Goal: Information Seeking & Learning: Learn about a topic

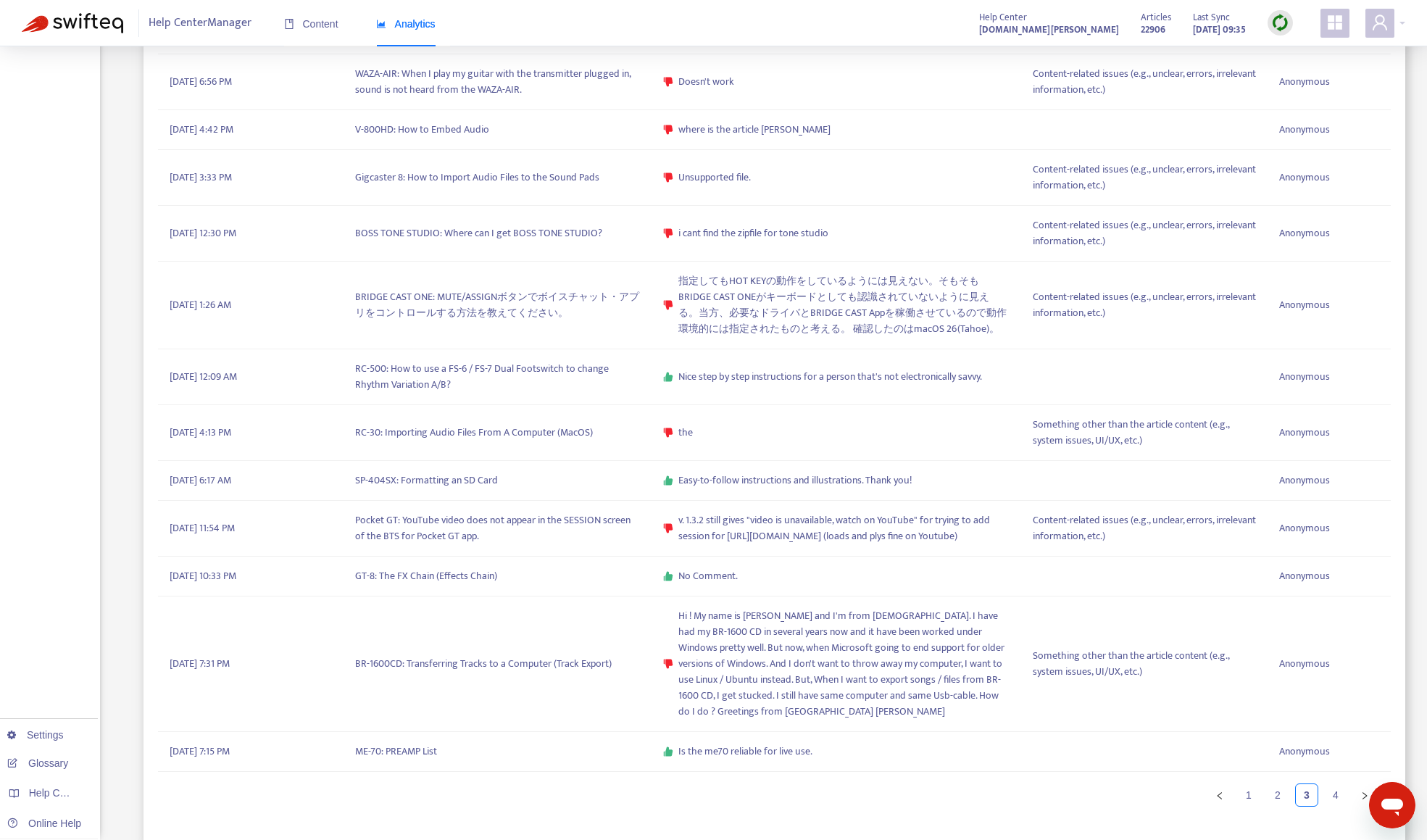
click at [1274, 23] on img at bounding box center [1280, 22] width 18 height 18
click at [1290, 55] on link "Quick Sync" at bounding box center [1310, 52] width 61 height 17
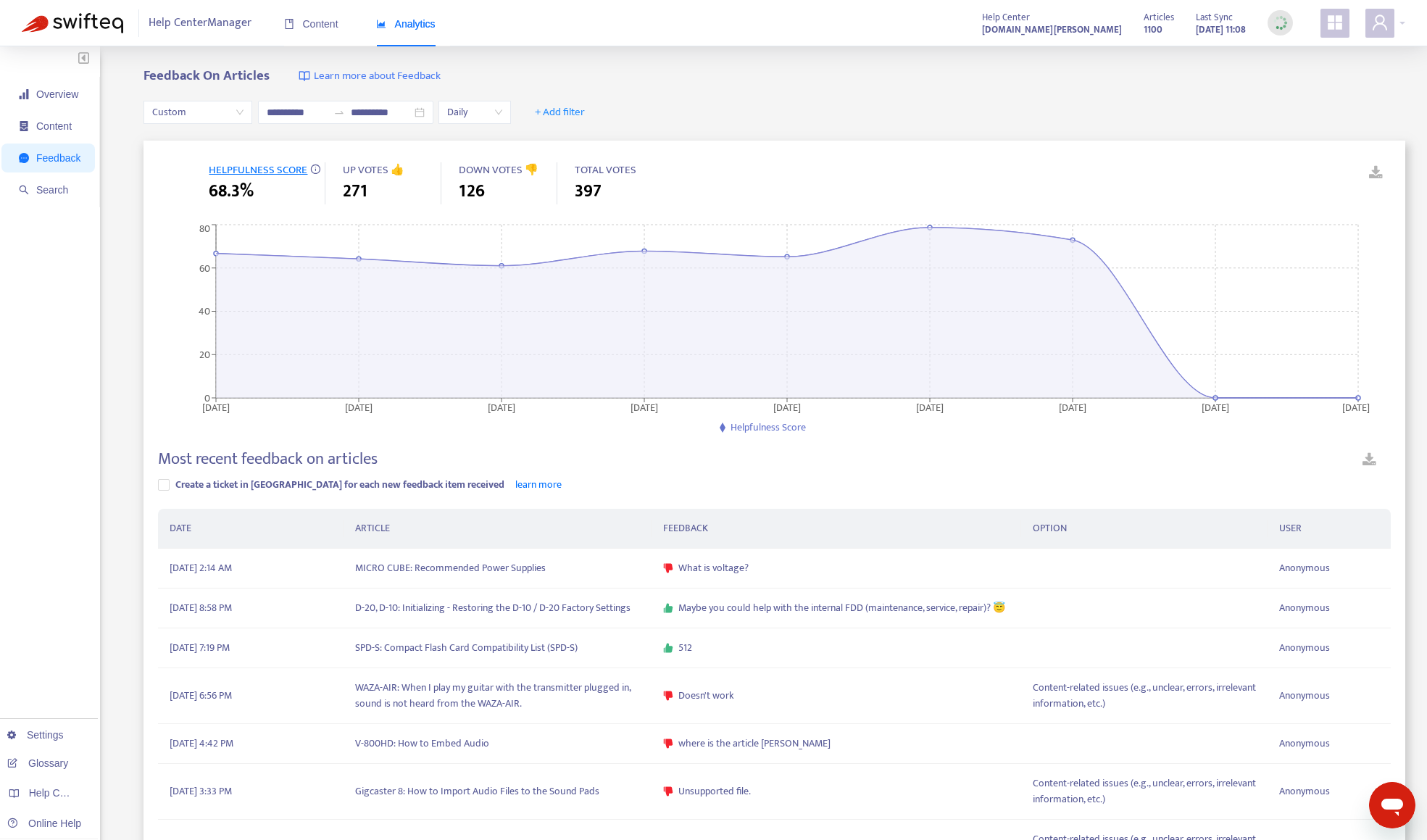
click at [161, 117] on span "Custom" at bounding box center [198, 113] width 91 height 22
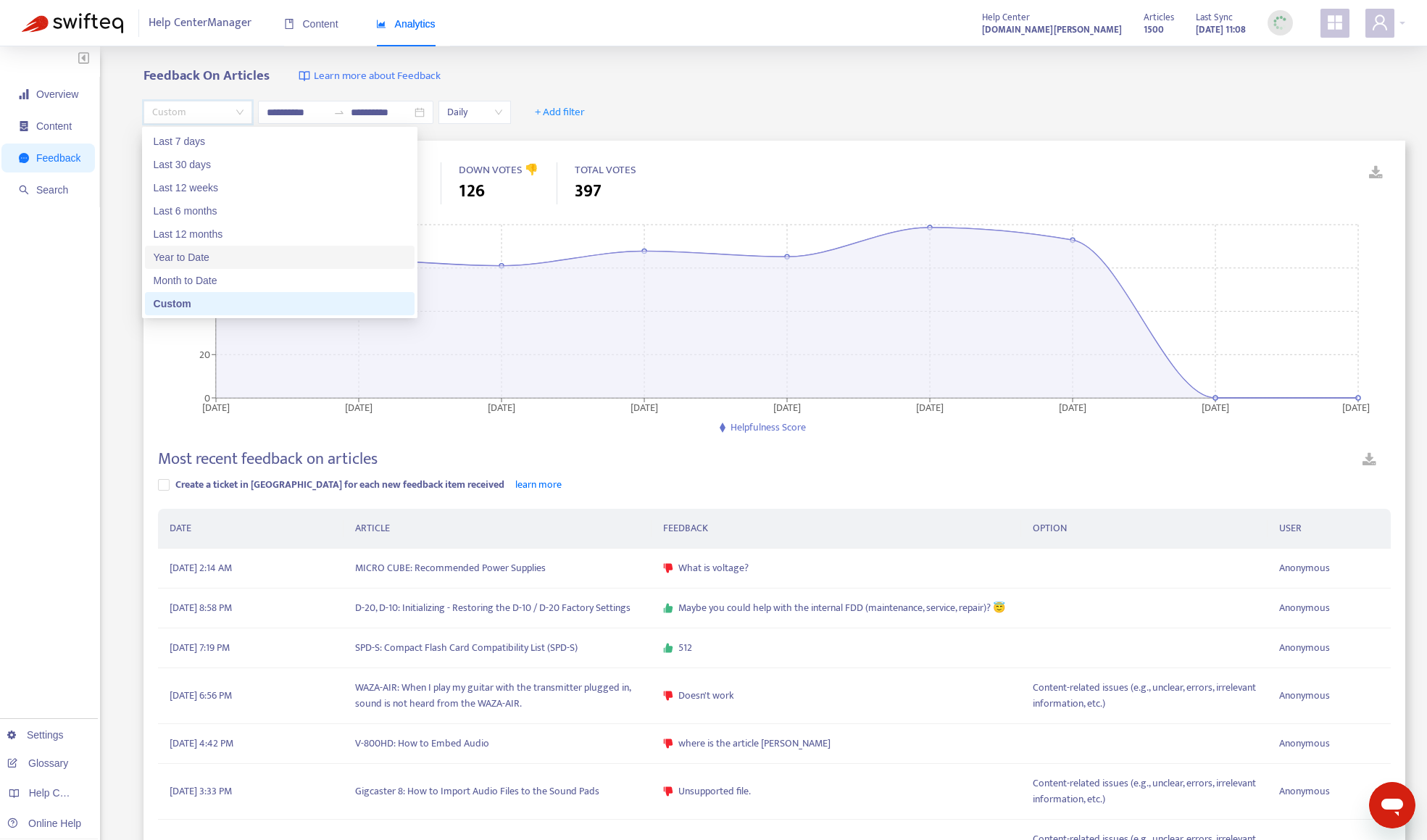
click at [206, 259] on div "Year to Date" at bounding box center [280, 257] width 252 height 16
type input "**********"
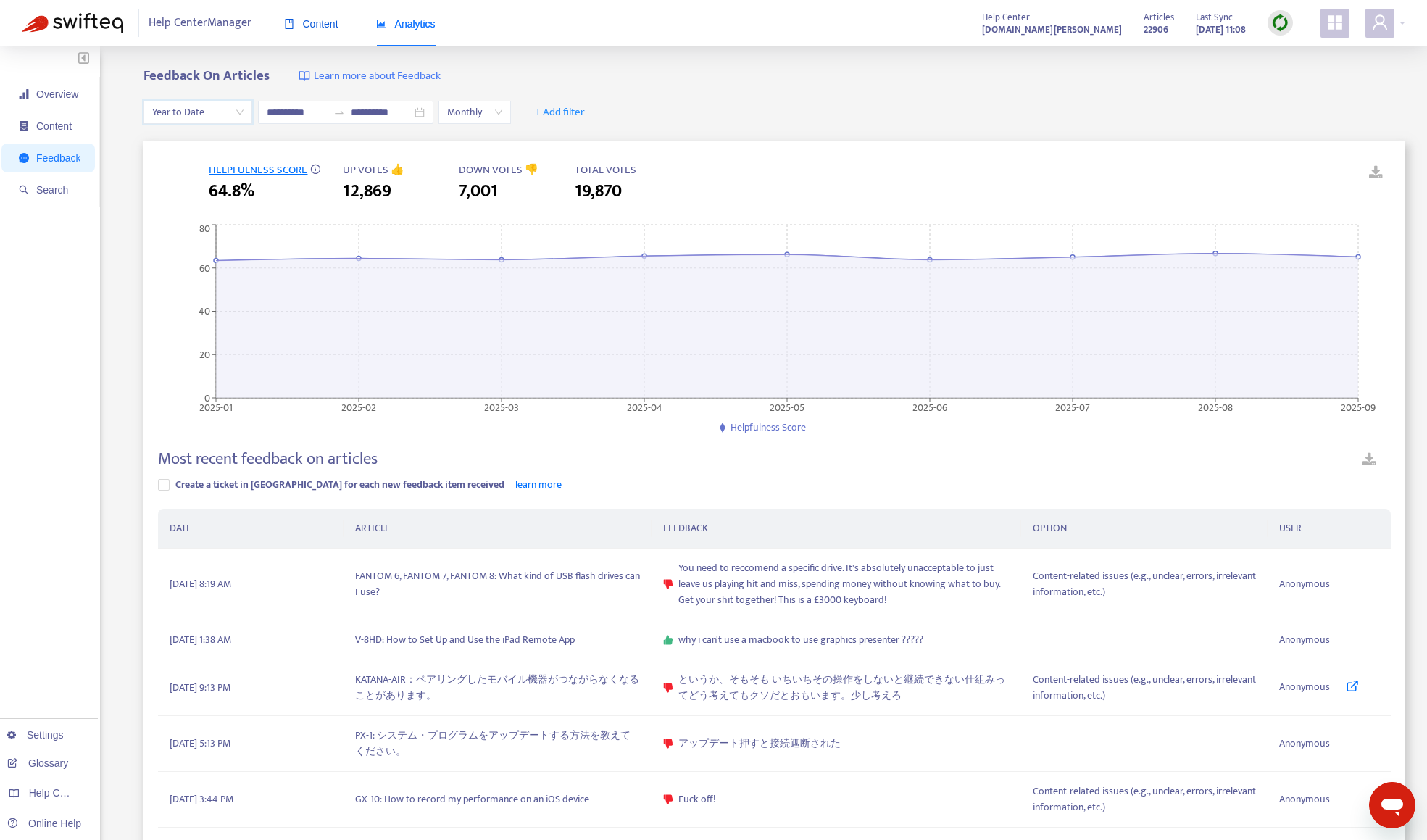
click at [313, 28] on span "Content" at bounding box center [311, 24] width 54 height 12
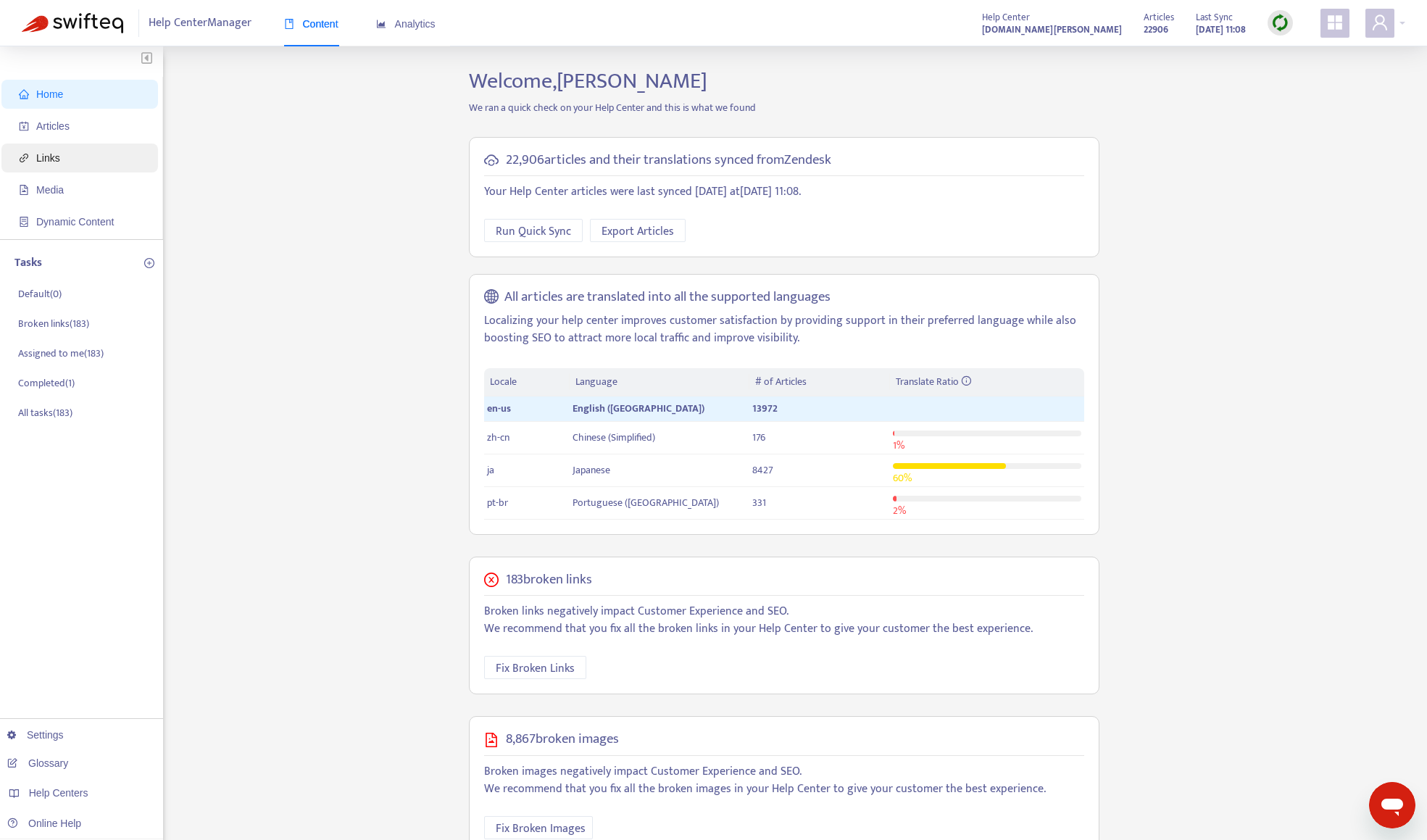
click at [52, 154] on span "Links" at bounding box center [48, 157] width 24 height 12
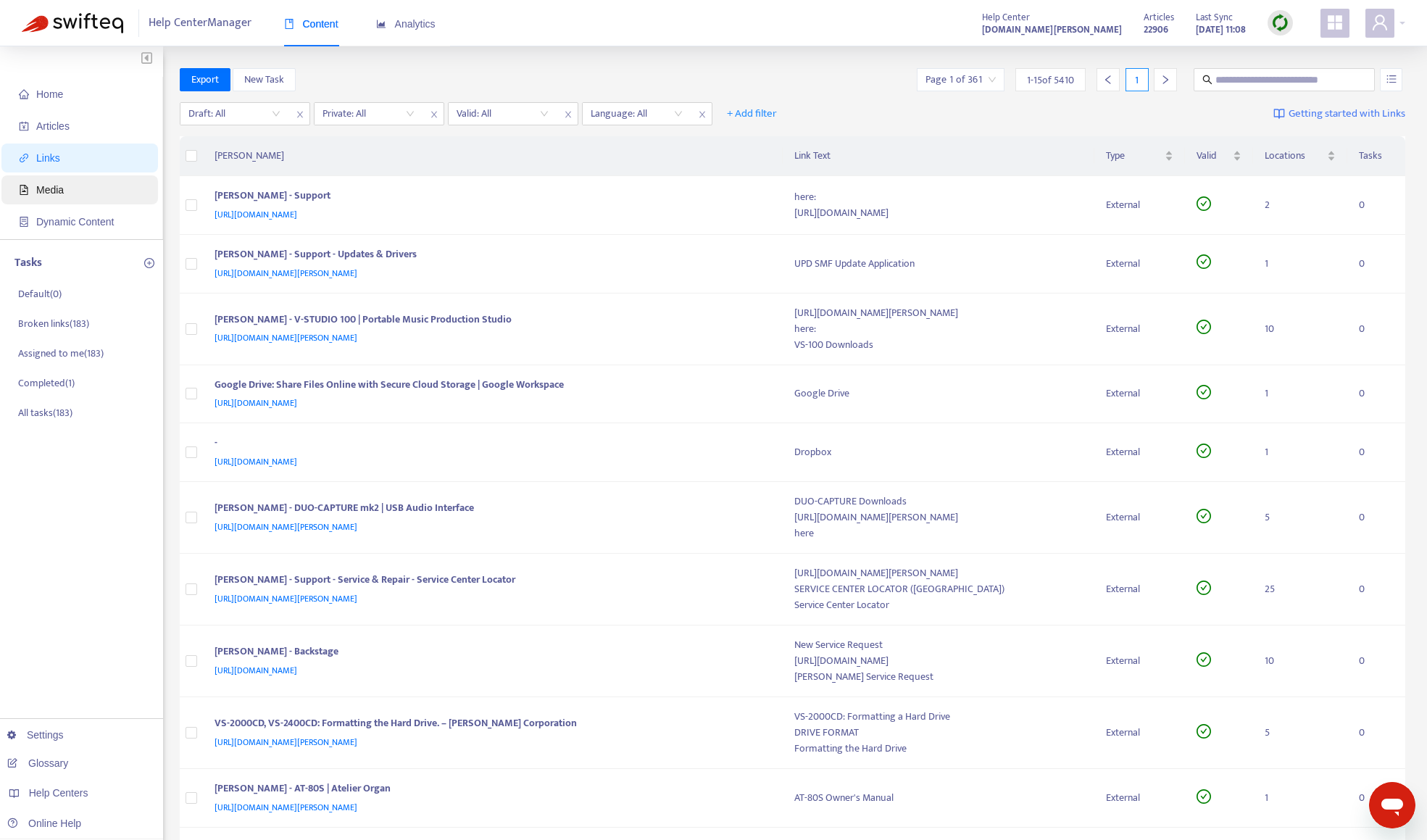
click at [87, 199] on span "Media" at bounding box center [83, 190] width 128 height 29
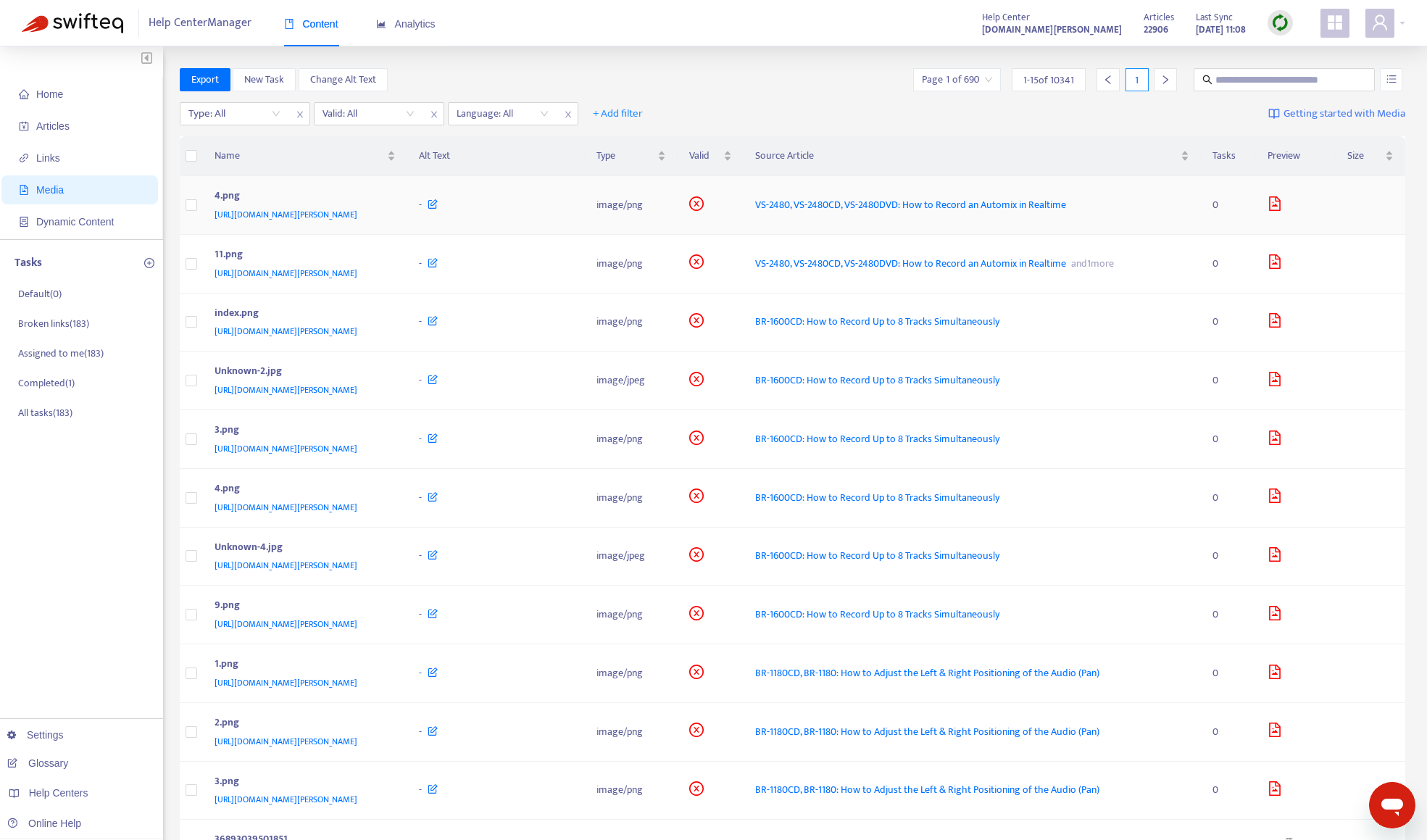
click at [358, 210] on span "[URL][DOMAIN_NAME][PERSON_NAME]" at bounding box center [285, 214] width 143 height 14
click at [391, 202] on div "4.png" at bounding box center [302, 197] width 176 height 19
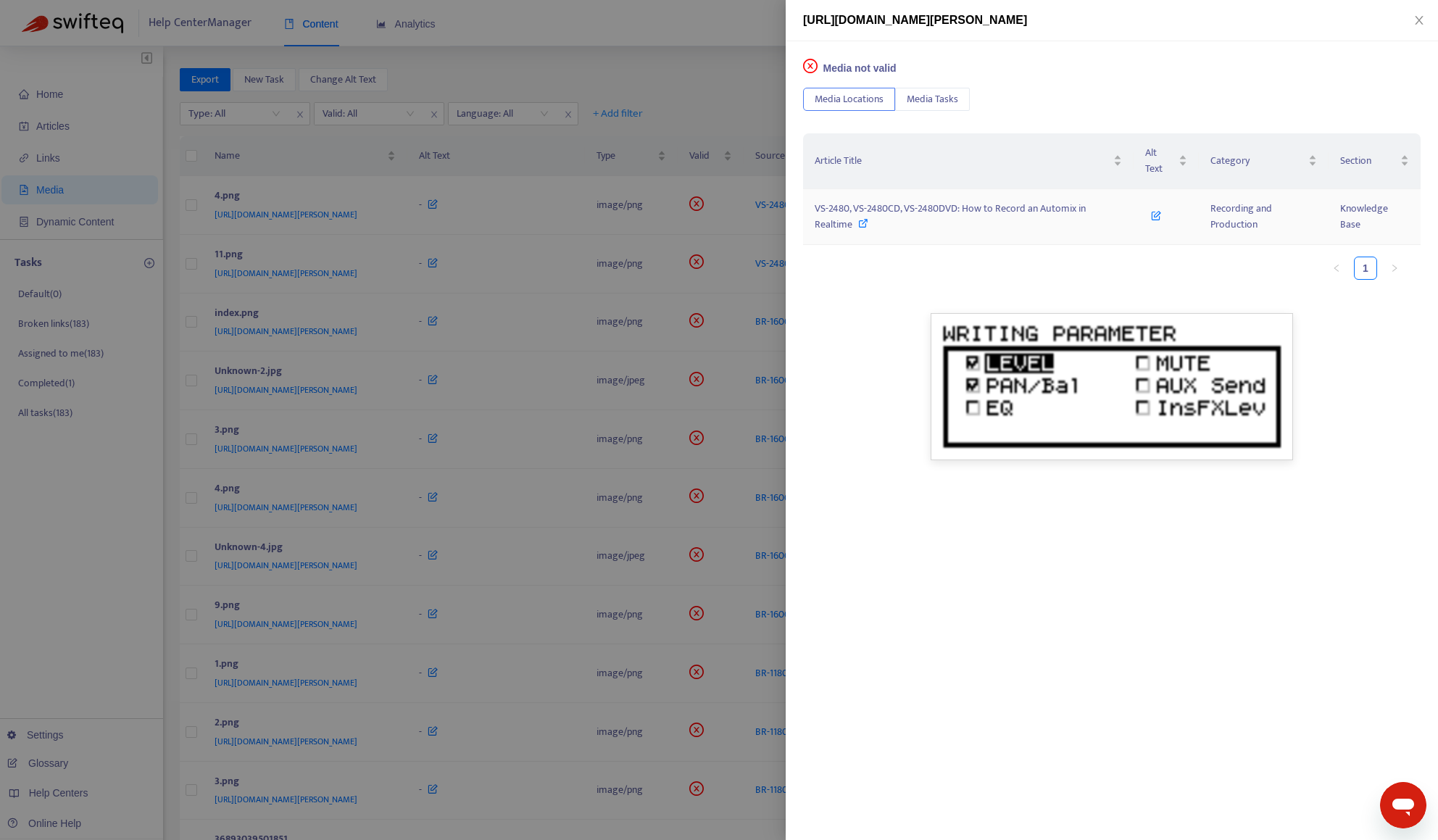
click at [815, 213] on span "VS-2480, VS-2480CD, VS-2480DVD: How to Record an Automix in Realtime" at bounding box center [950, 216] width 271 height 32
click at [715, 68] on div at bounding box center [719, 420] width 1438 height 840
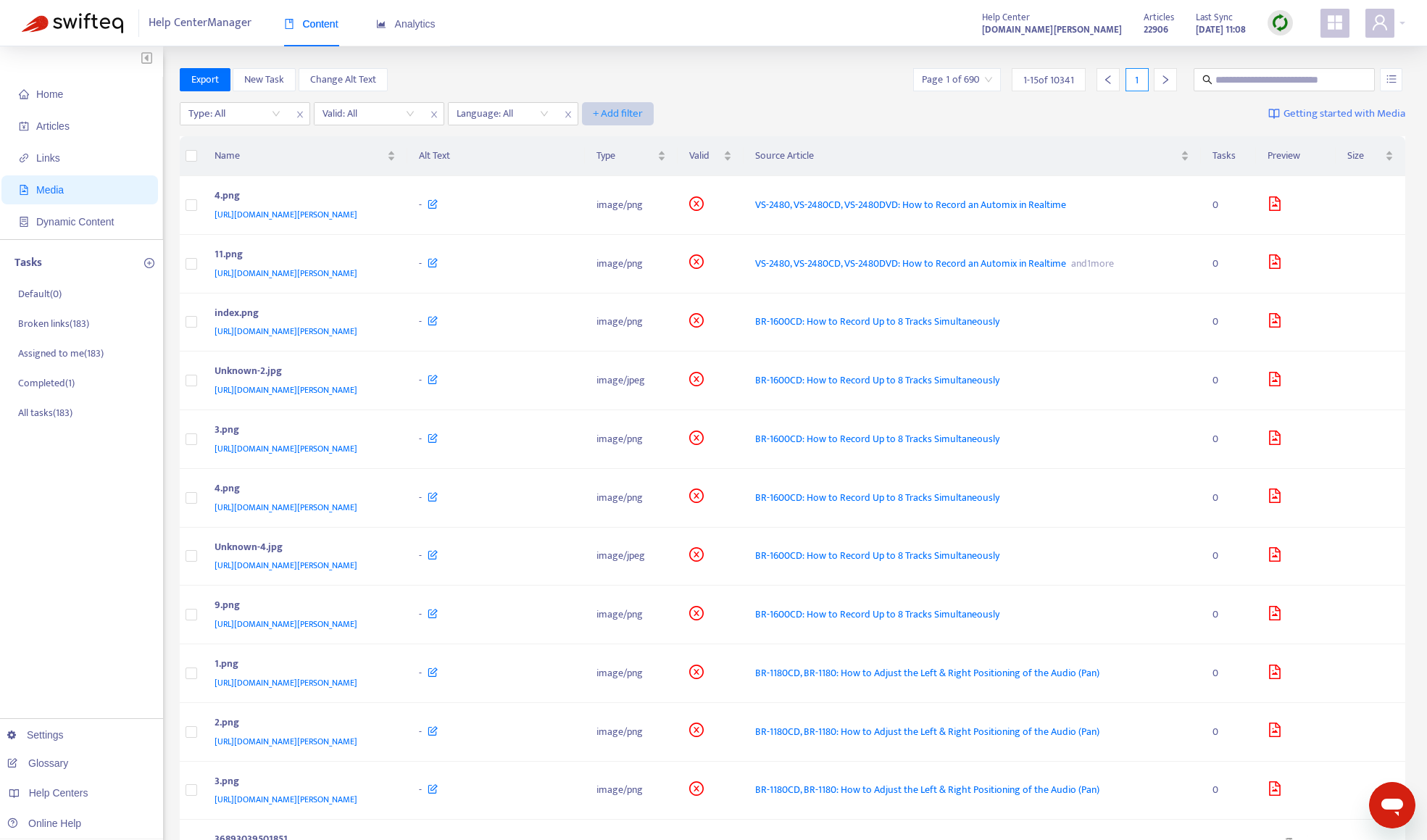
click at [632, 116] on span "+ Add filter" at bounding box center [618, 113] width 50 height 17
click at [628, 69] on div "Export New Task Change Alt Text Page 1 of 690 1 - 15 of 10341 1" at bounding box center [792, 80] width 1226 height 23
click at [217, 121] on div at bounding box center [227, 113] width 87 height 17
click at [460, 71] on div "Export New Task Change Alt Text Page 1 of 690 1 - 15 of 10341 1" at bounding box center [792, 80] width 1226 height 23
click at [380, 113] on input "search" at bounding box center [369, 114] width 92 height 22
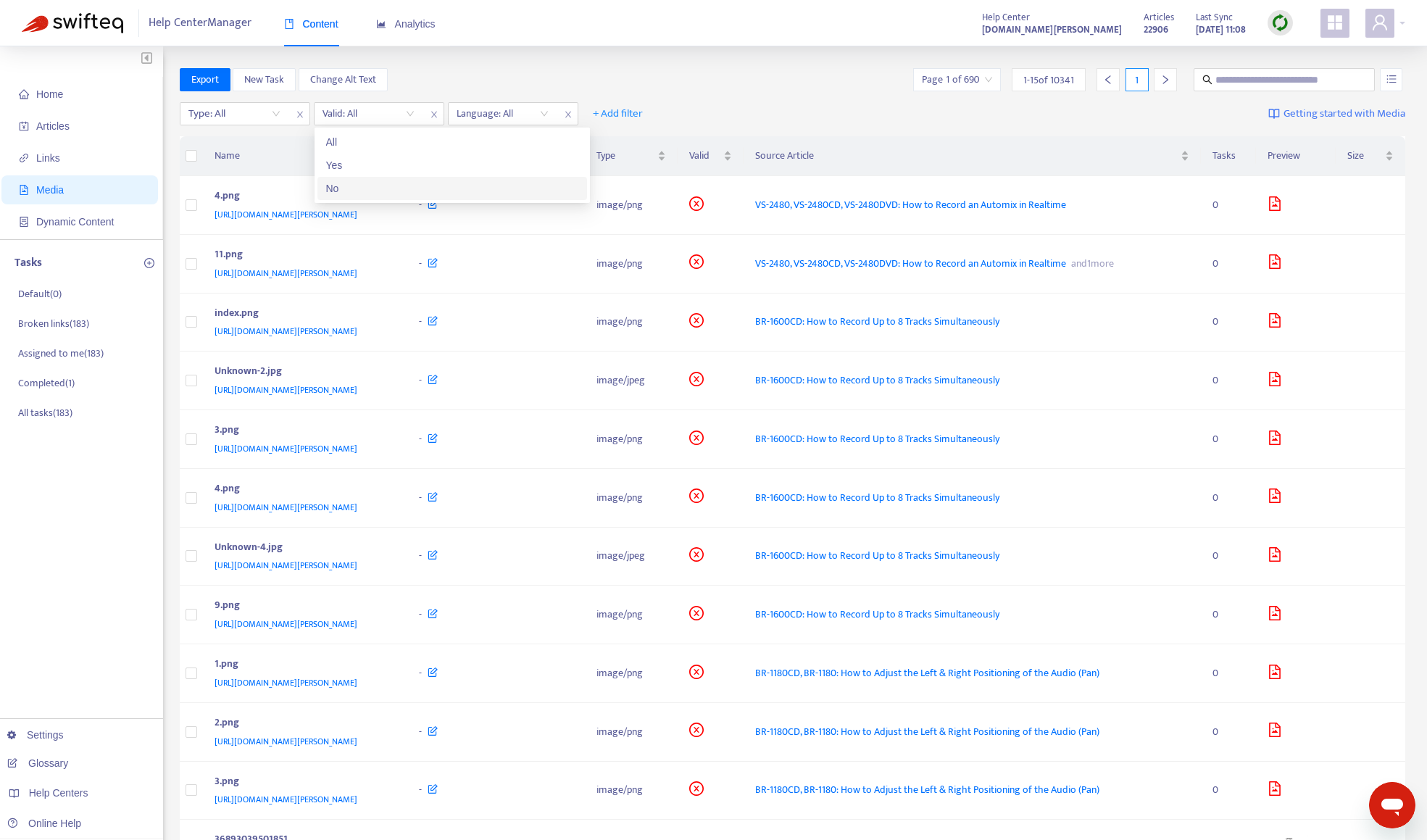
click at [380, 183] on div "No" at bounding box center [452, 188] width 252 height 16
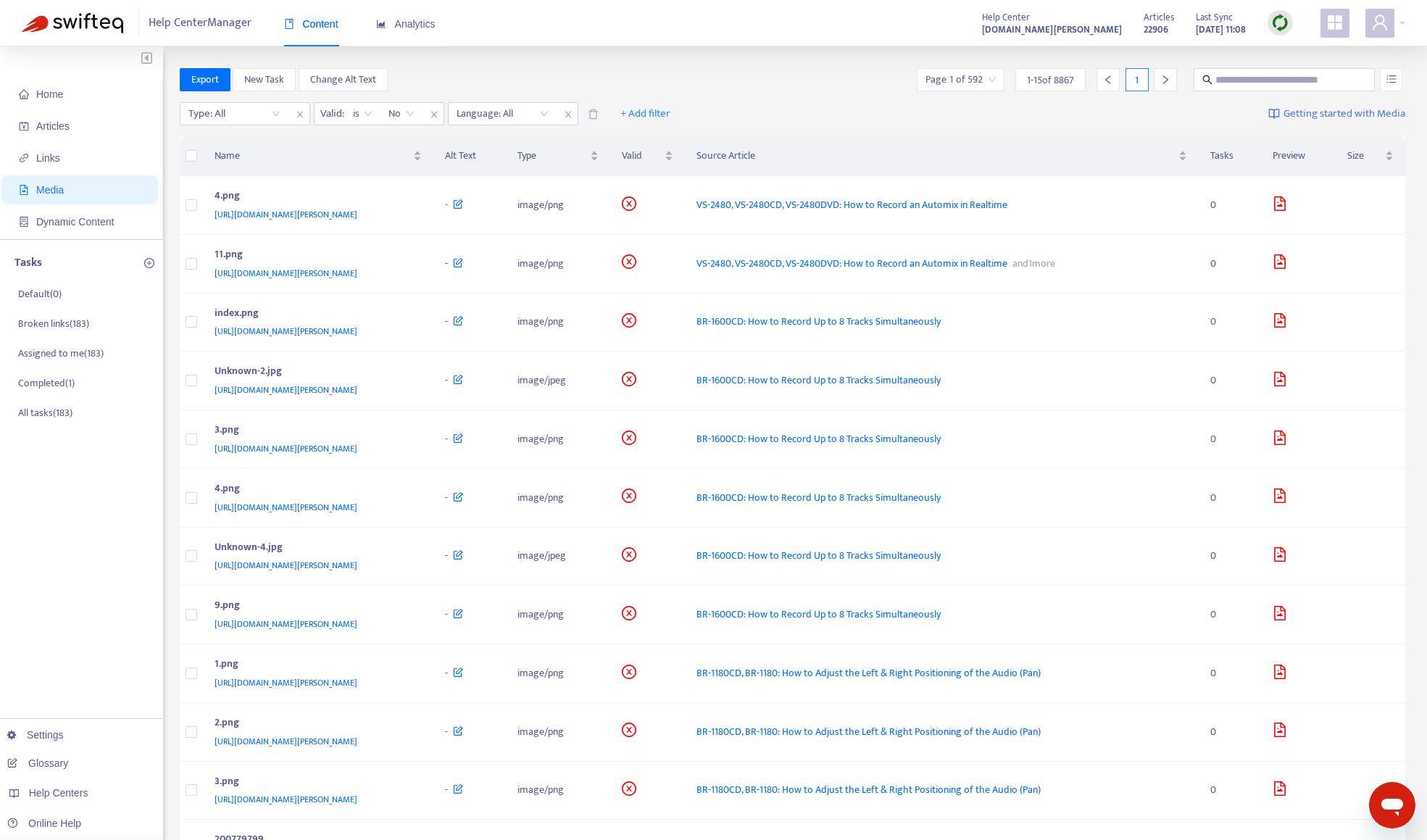
click at [497, 68] on div "Home Articles Links Media Dynamic Content Tasks Default ( 0 ) Broken links ( 18…" at bounding box center [714, 590] width 1427 height 1088
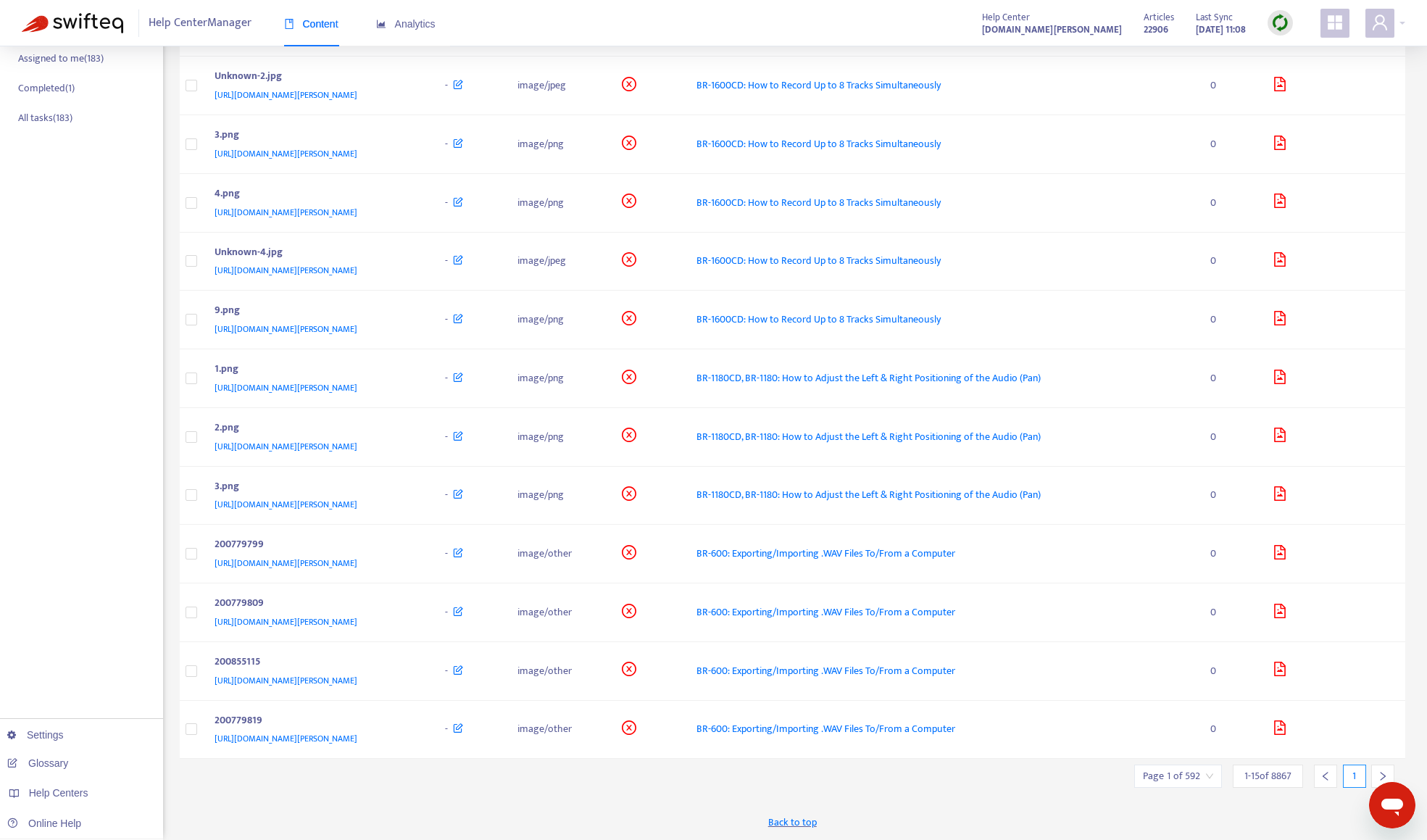
click at [1198, 777] on input "search" at bounding box center [1177, 776] width 70 height 22
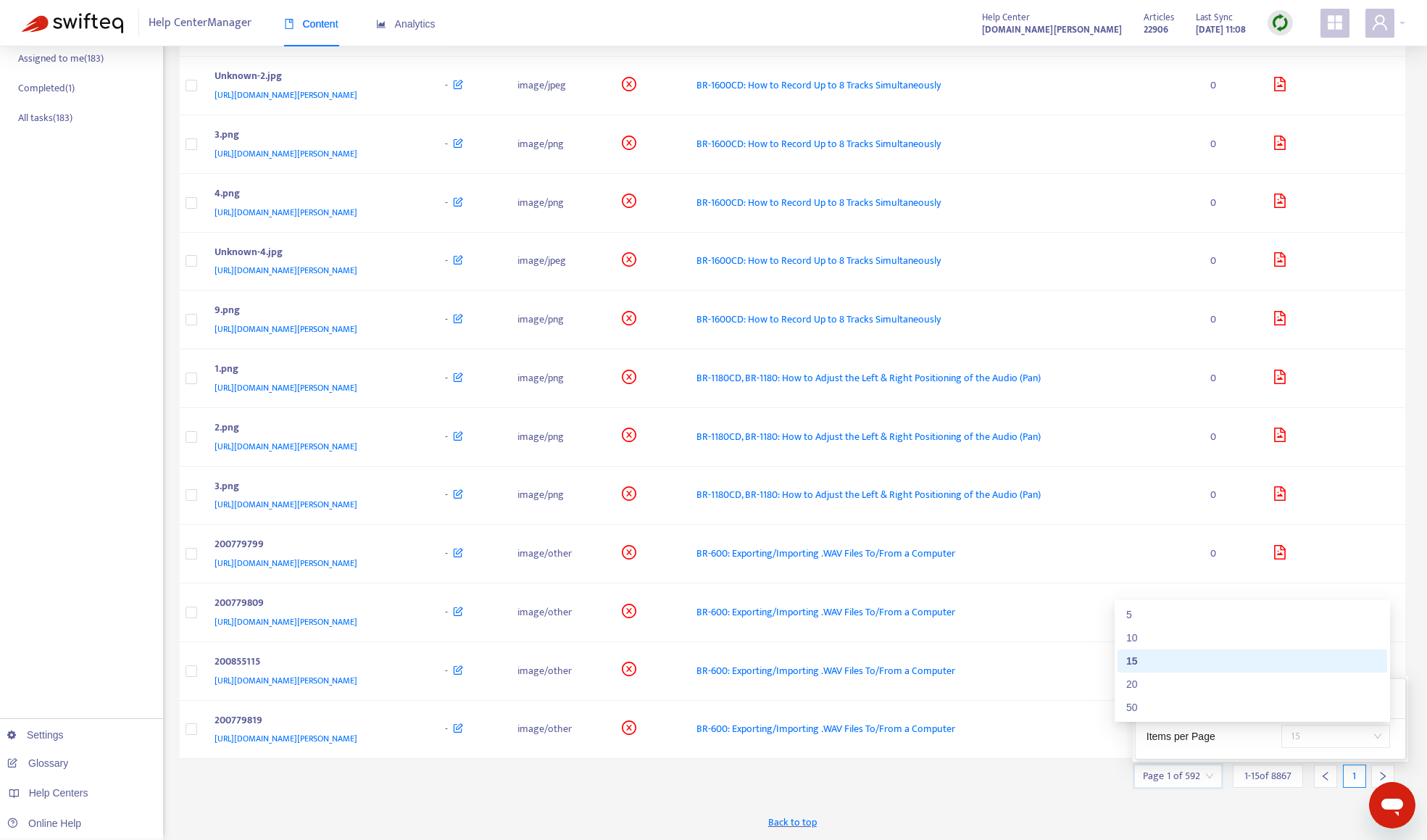
click at [1337, 740] on span "15" at bounding box center [1336, 736] width 91 height 22
click at [1288, 709] on div "50" at bounding box center [1252, 707] width 252 height 16
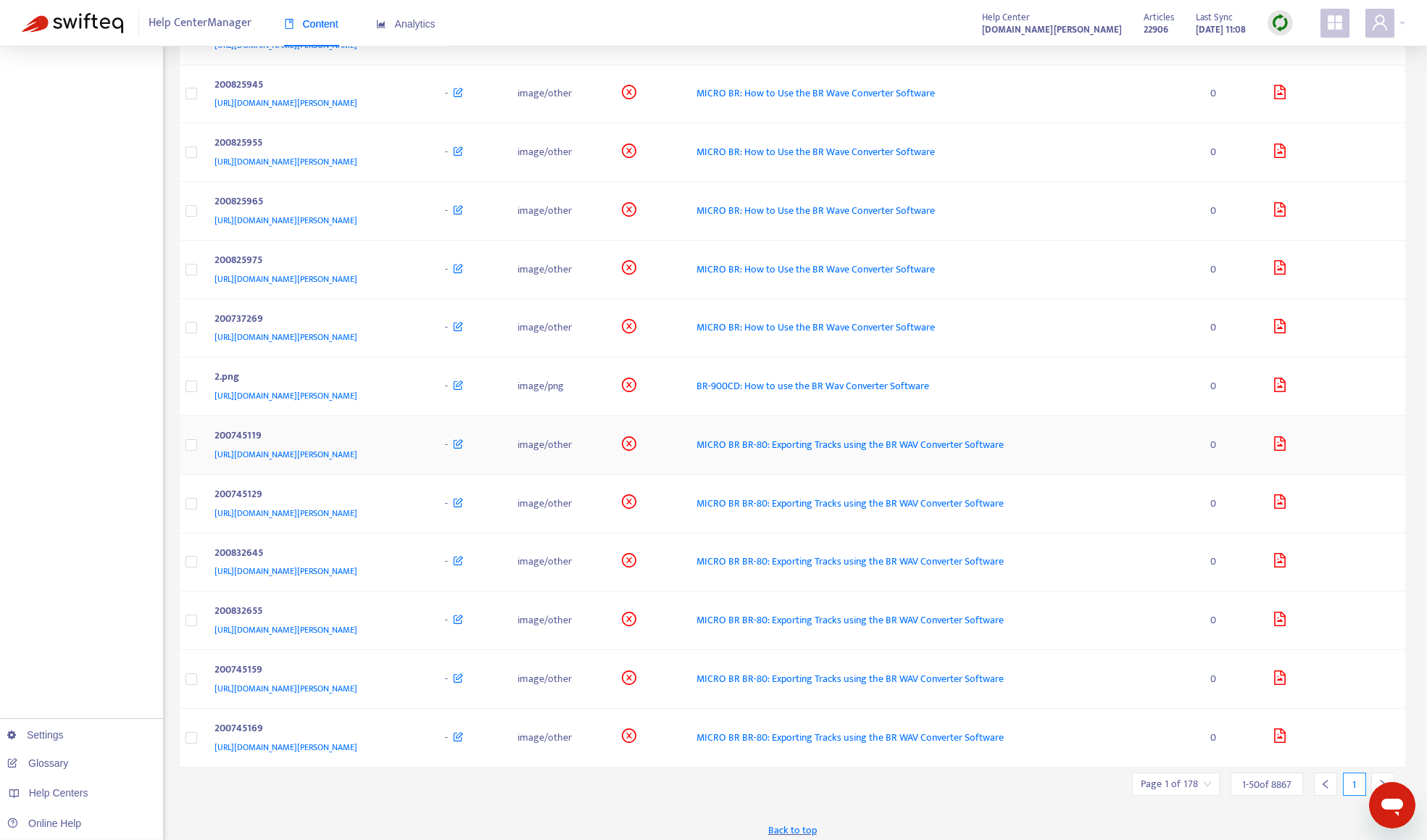
scroll to position [2343, 0]
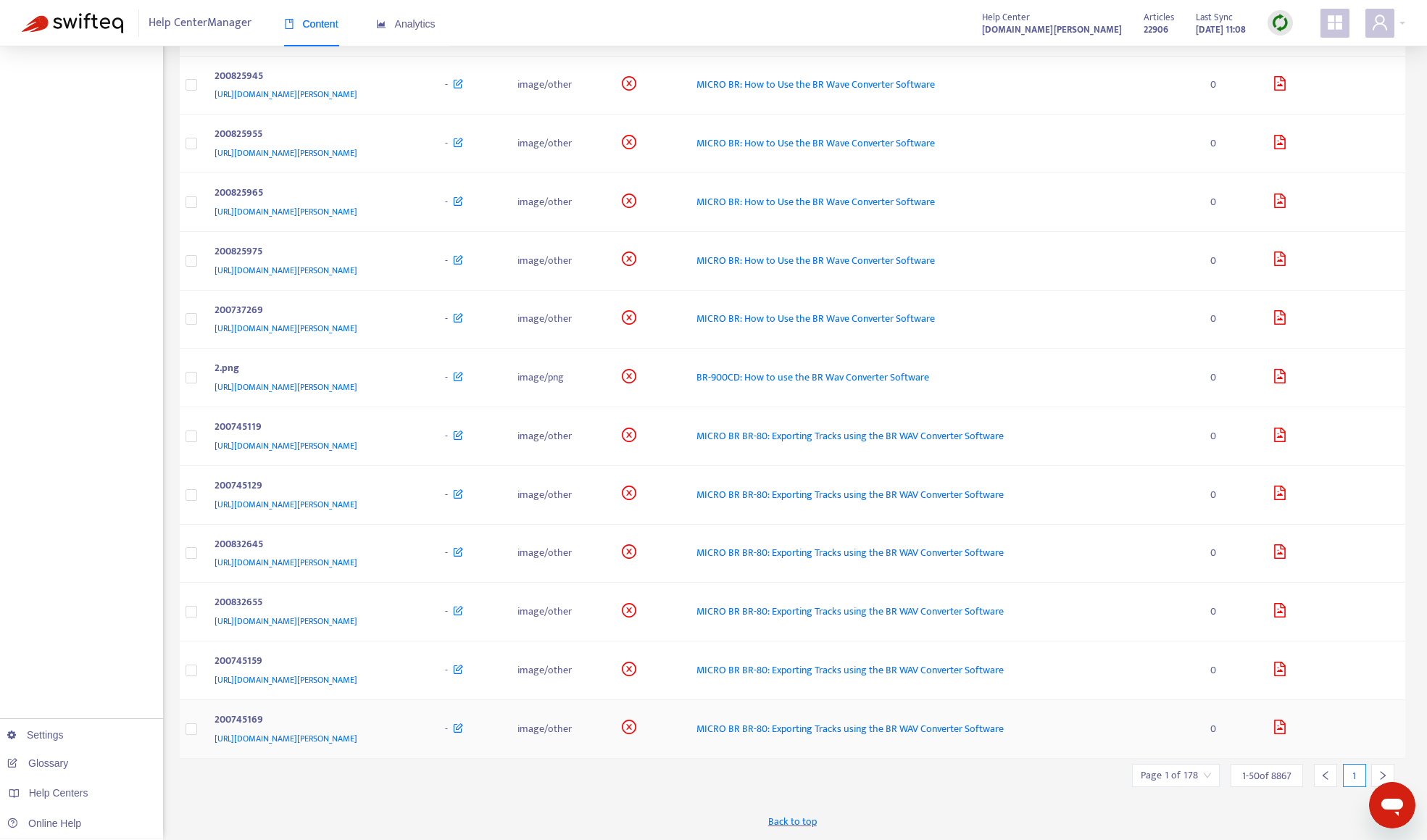
click at [377, 722] on div "200745169" at bounding box center [315, 721] width 202 height 19
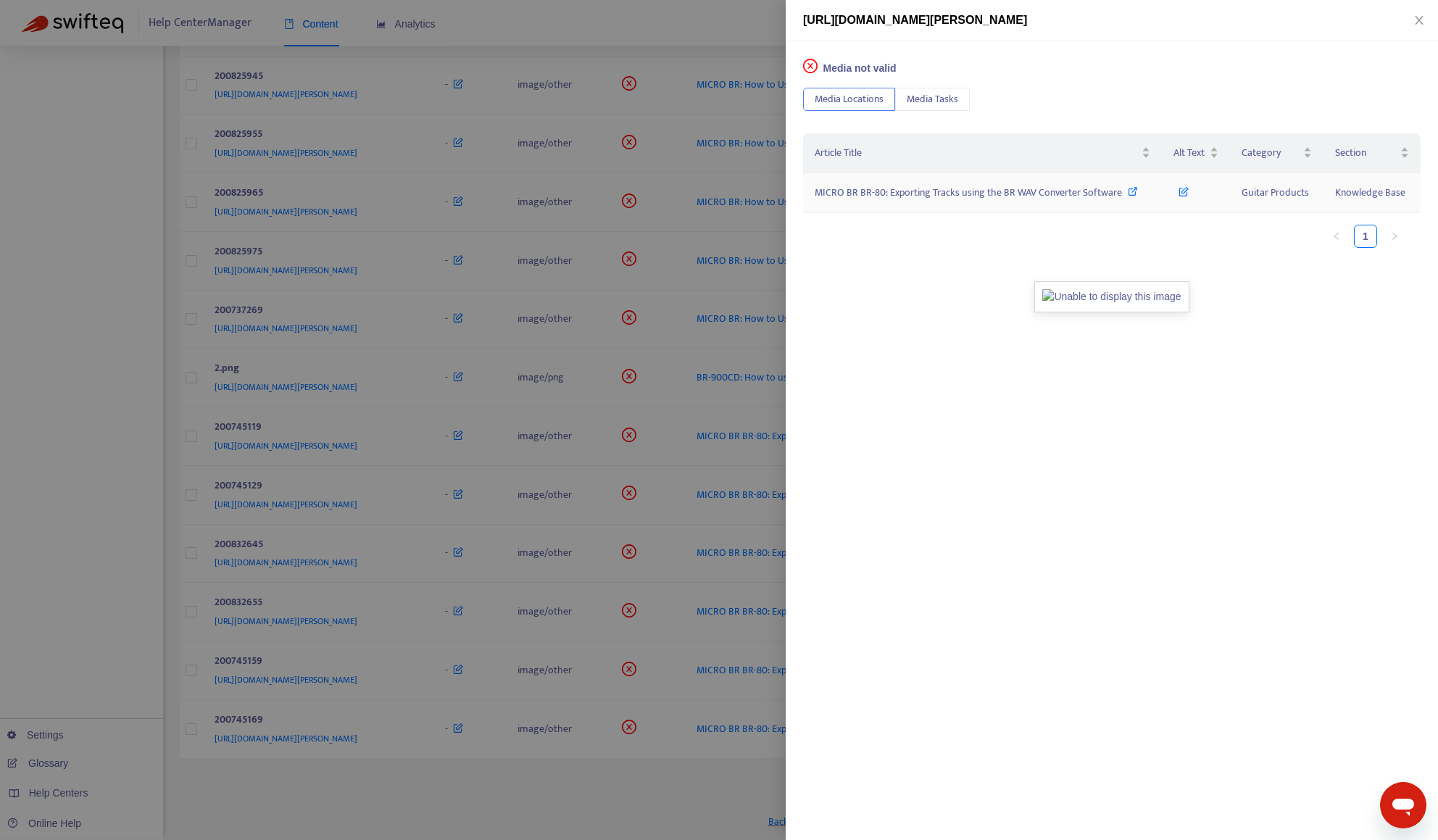
click at [953, 192] on span "MICRO BR BR-80: Exporting Tracks using the BR WAV Converter Software" at bounding box center [968, 192] width 307 height 17
click at [725, 20] on div at bounding box center [719, 420] width 1438 height 840
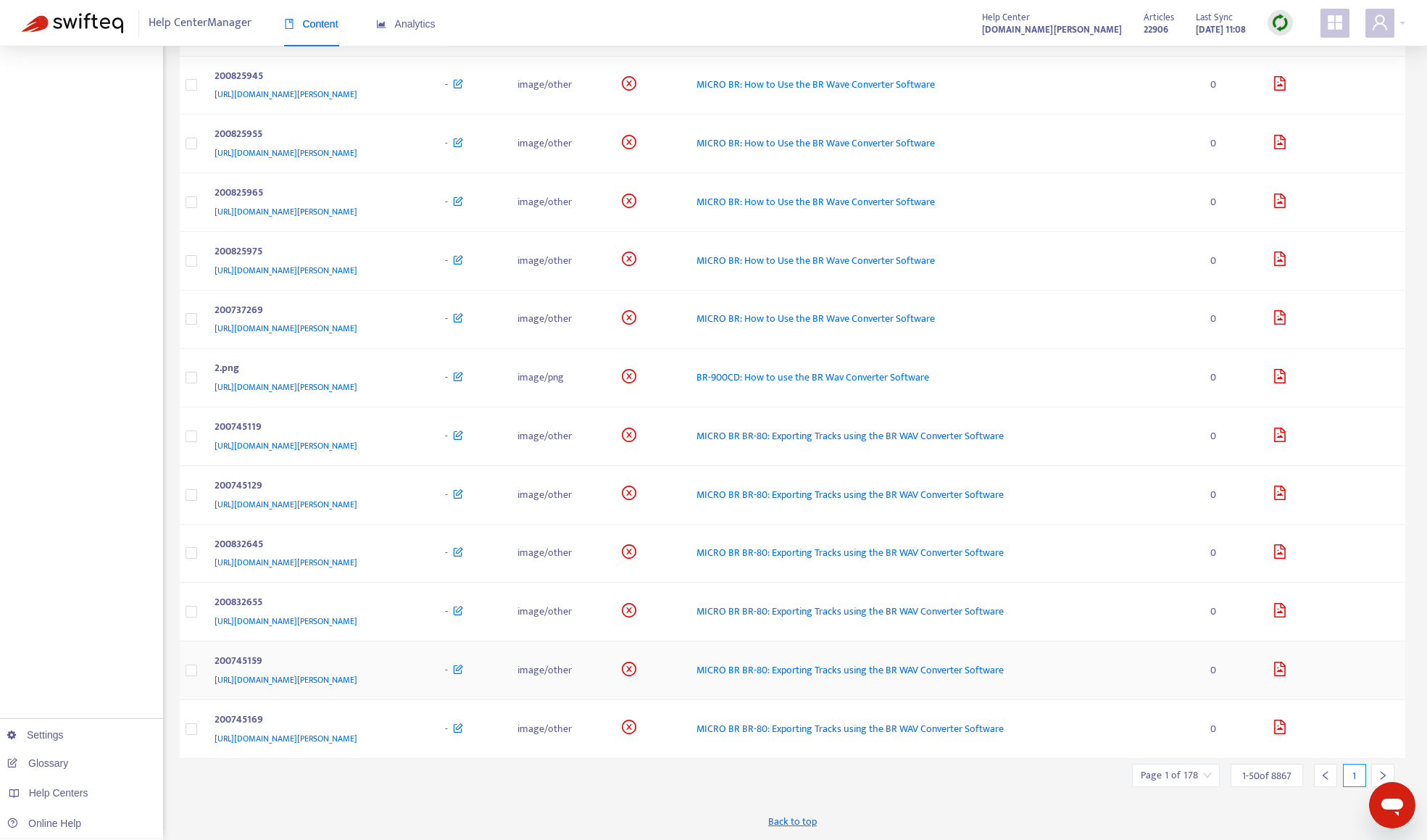
click at [417, 669] on div "200745159" at bounding box center [315, 662] width 202 height 19
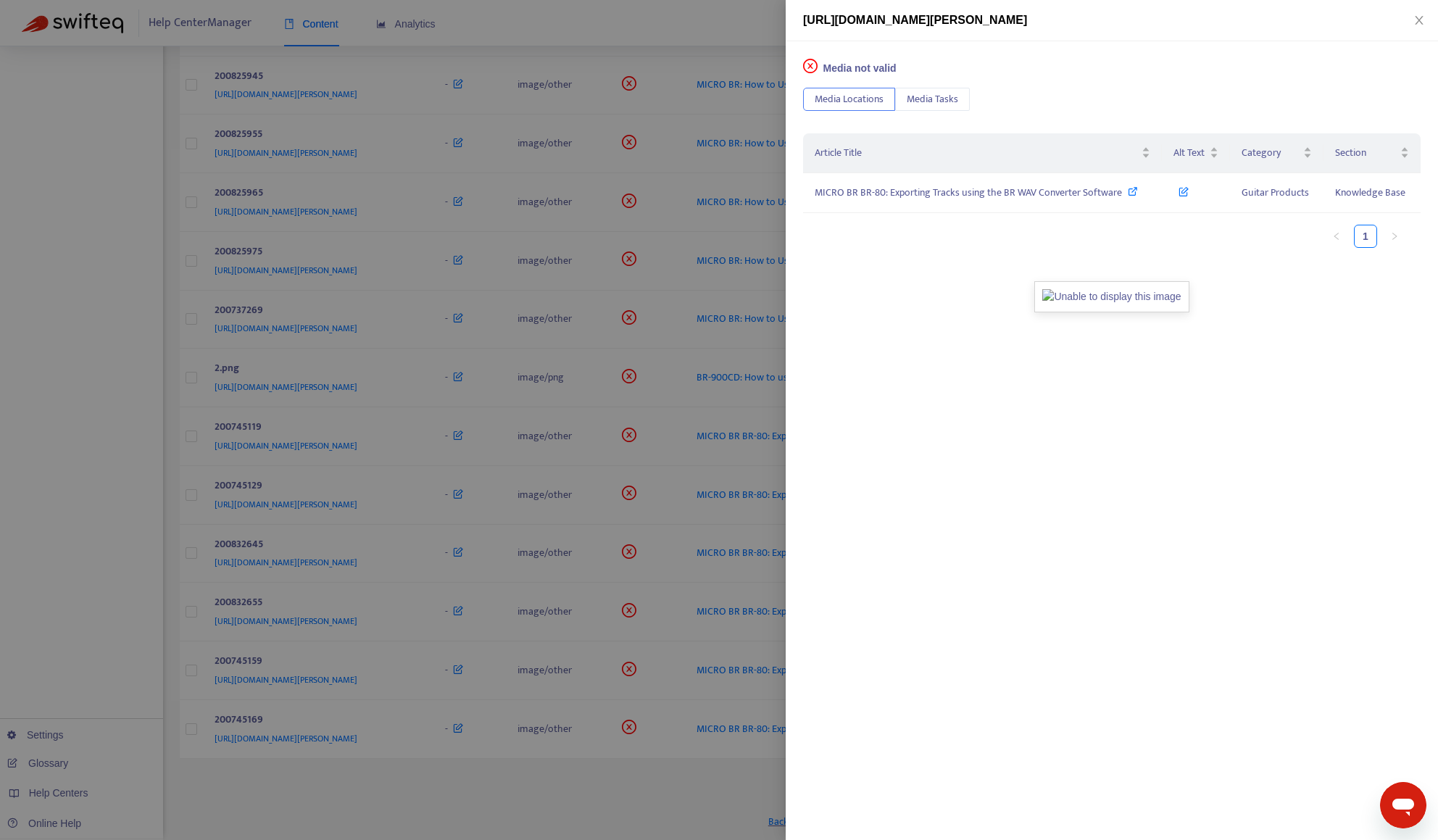
click at [471, 603] on div at bounding box center [719, 420] width 1438 height 840
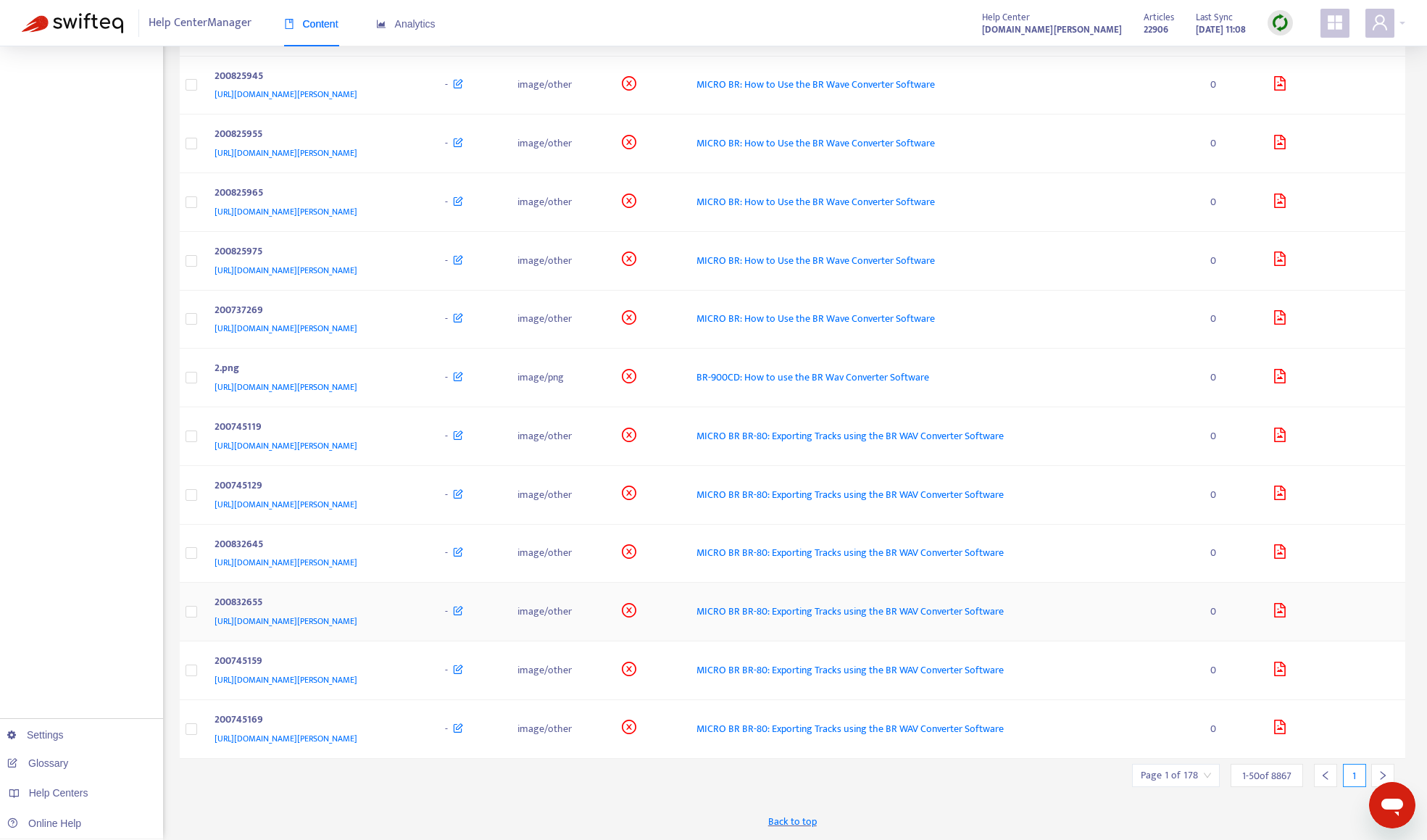
click at [417, 613] on div "[URL][DOMAIN_NAME][PERSON_NAME]" at bounding box center [315, 621] width 202 height 16
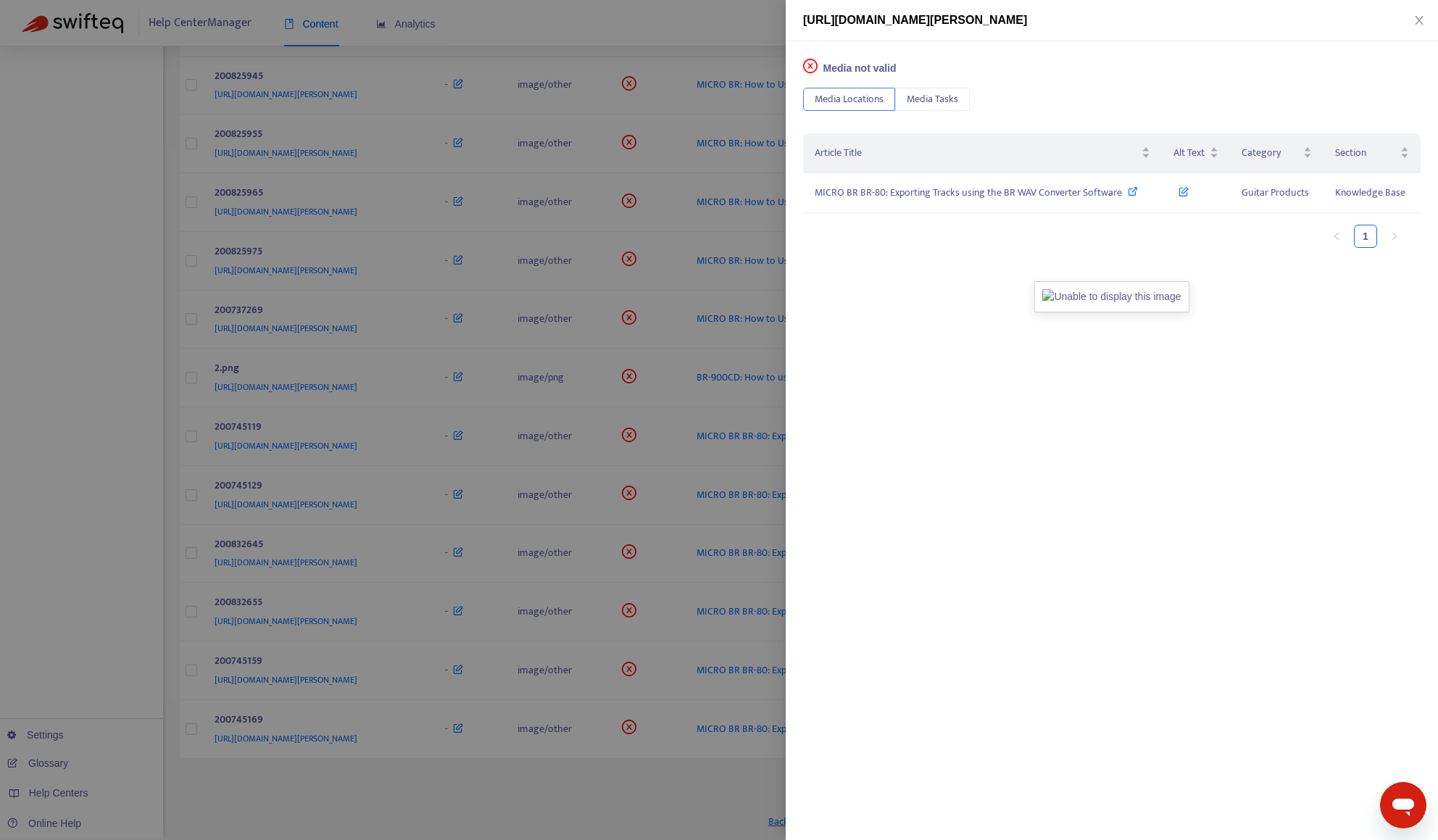
click at [436, 777] on div at bounding box center [719, 420] width 1438 height 840
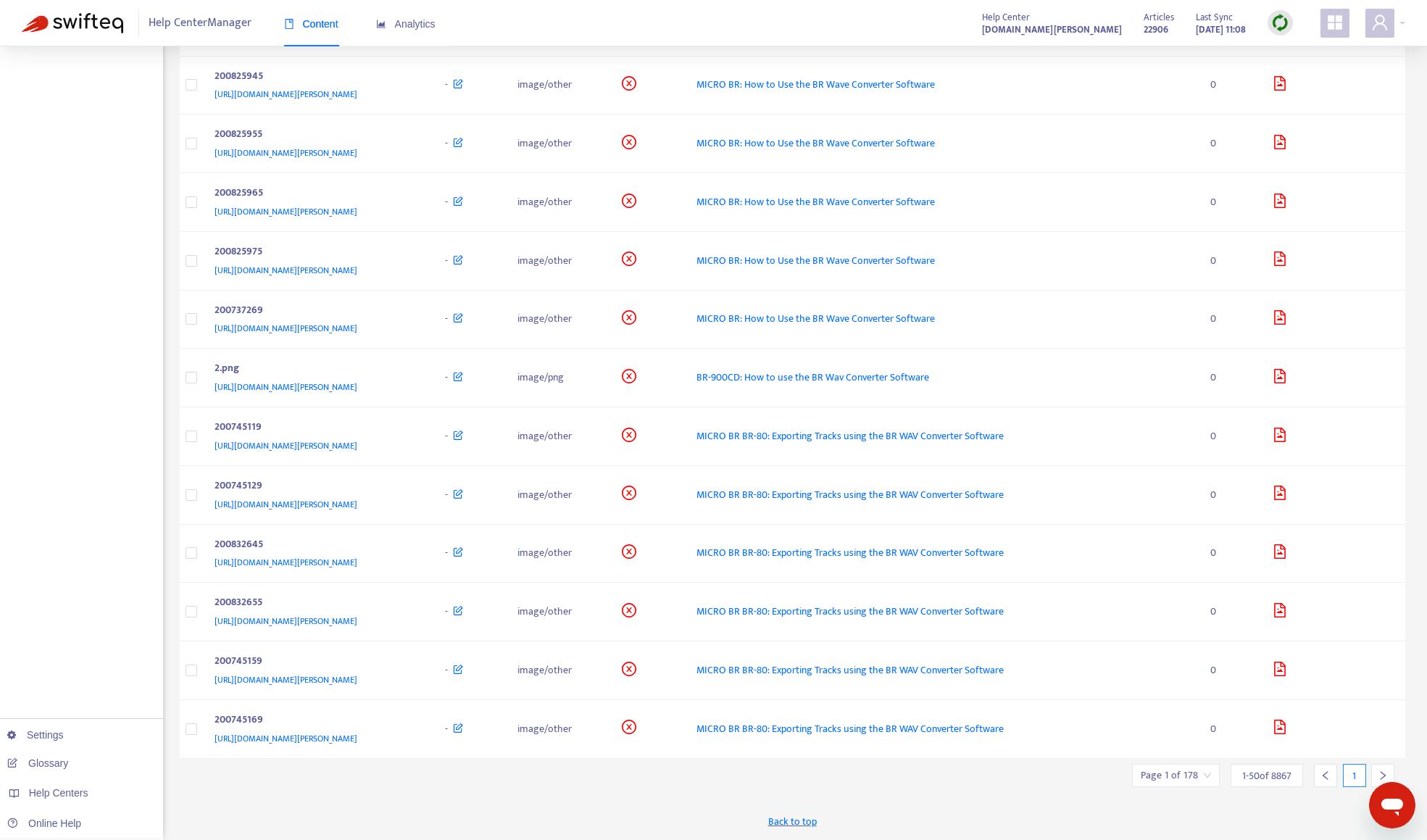
click at [1385, 769] on div at bounding box center [1382, 775] width 23 height 23
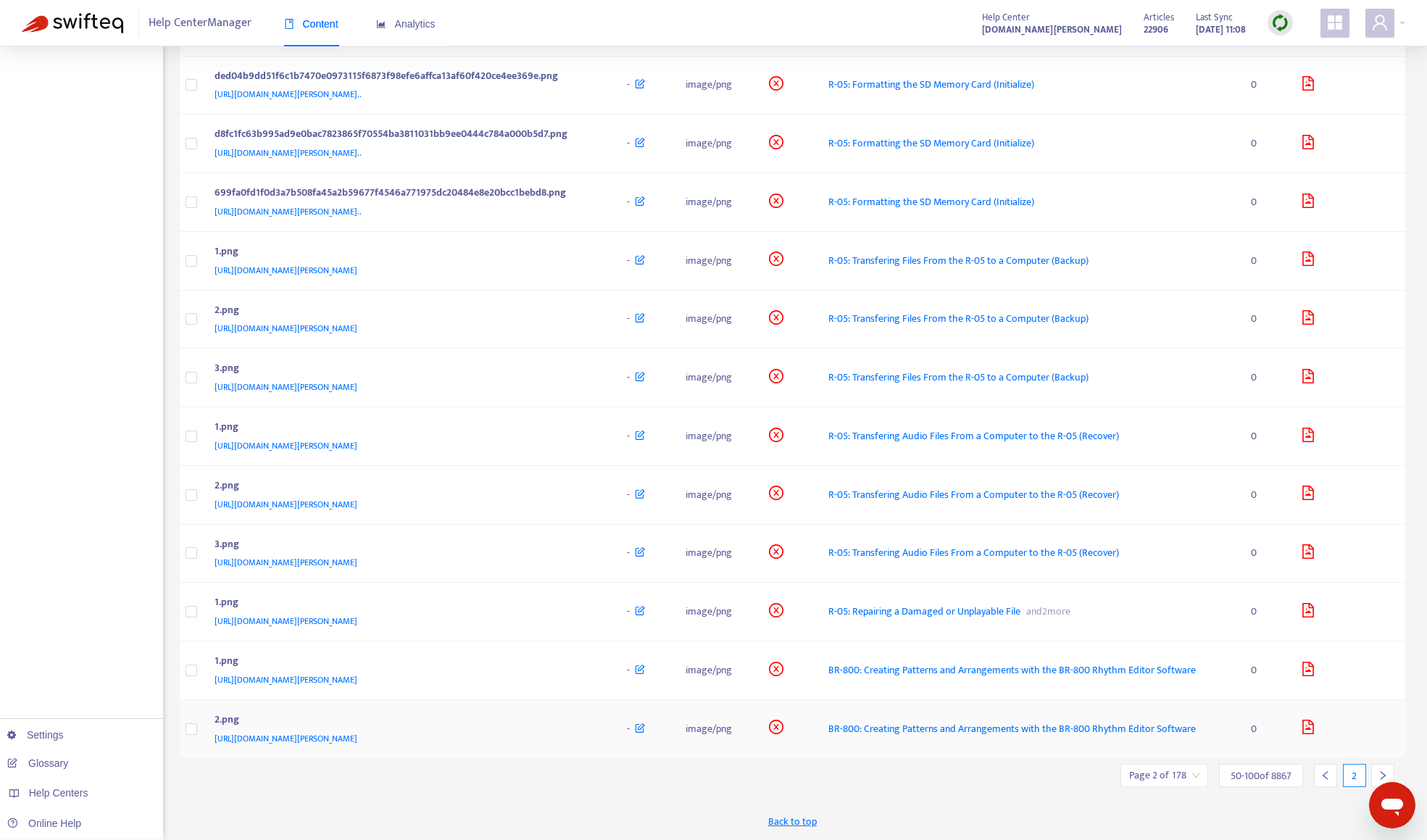
click at [547, 720] on div "2.png" at bounding box center [406, 721] width 384 height 19
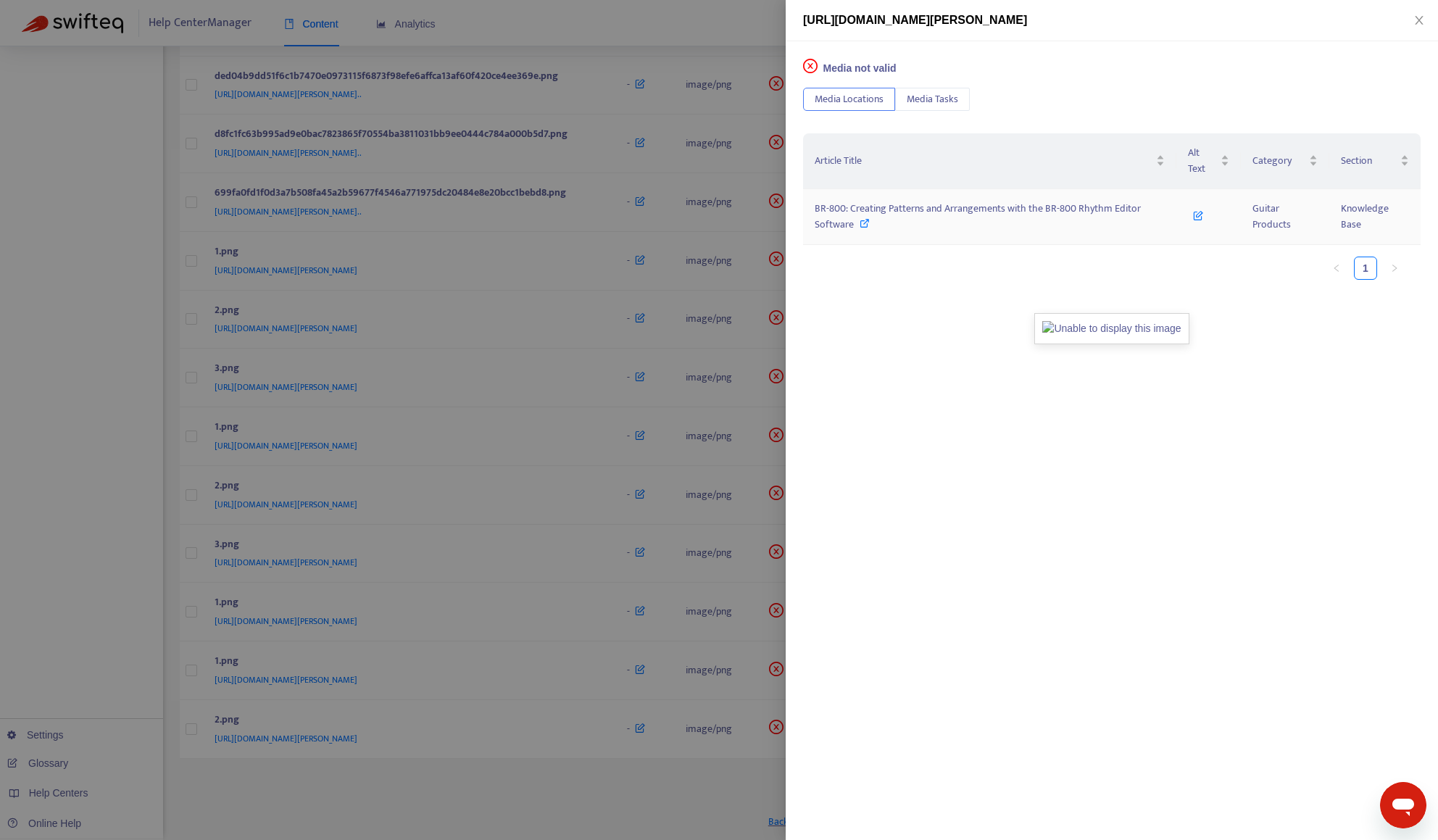
click at [1024, 206] on span "BR-800: Creating Patterns and Arrangements with the BR-800 Rhythm Editor Softwa…" at bounding box center [977, 216] width 326 height 32
click at [647, 14] on div at bounding box center [719, 420] width 1438 height 840
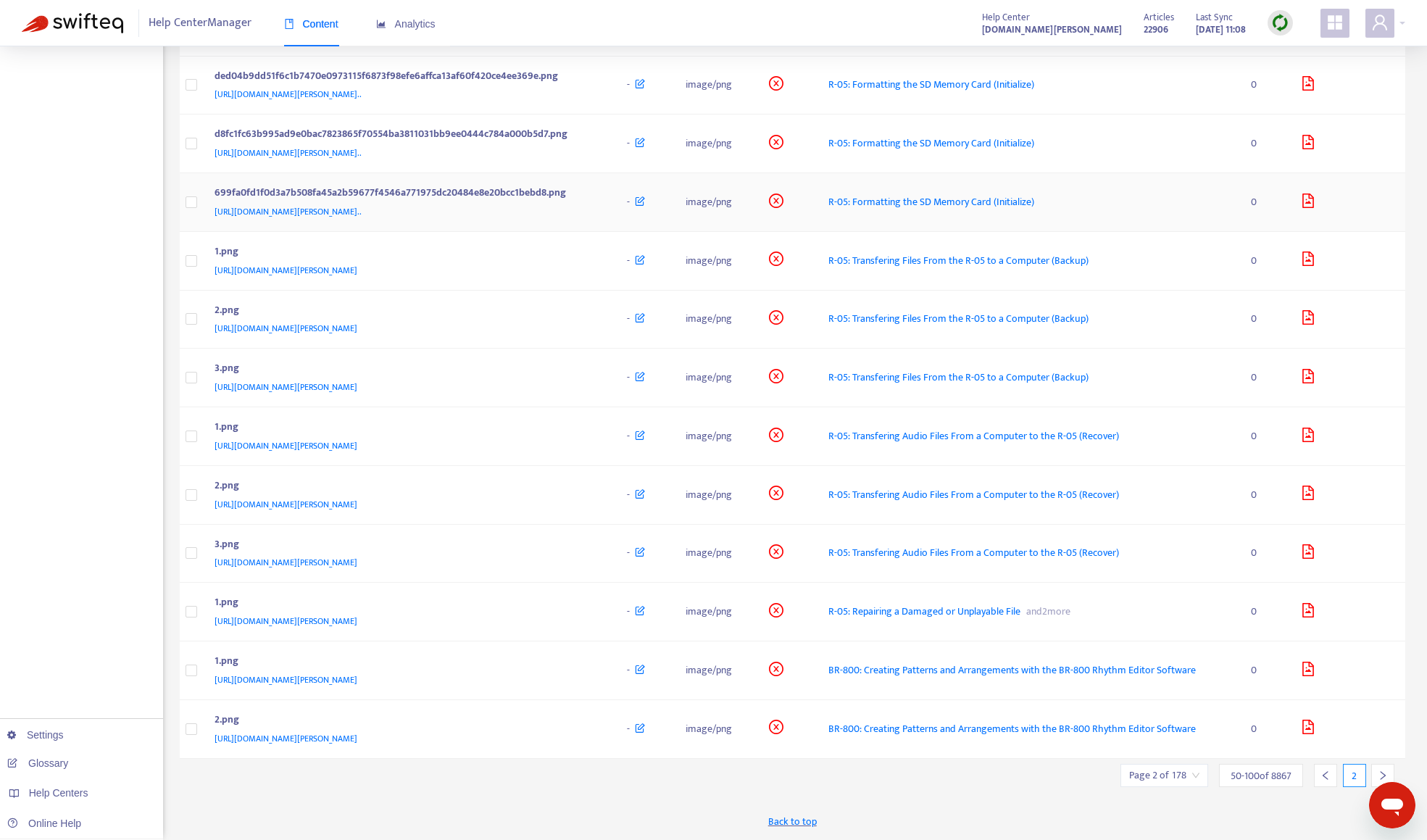
click at [599, 188] on div "699fa0fd1f0d3a7b508fa45a2b59677f4546a771975dc20484e8e20bcc1bebd8.png" at bounding box center [406, 194] width 384 height 19
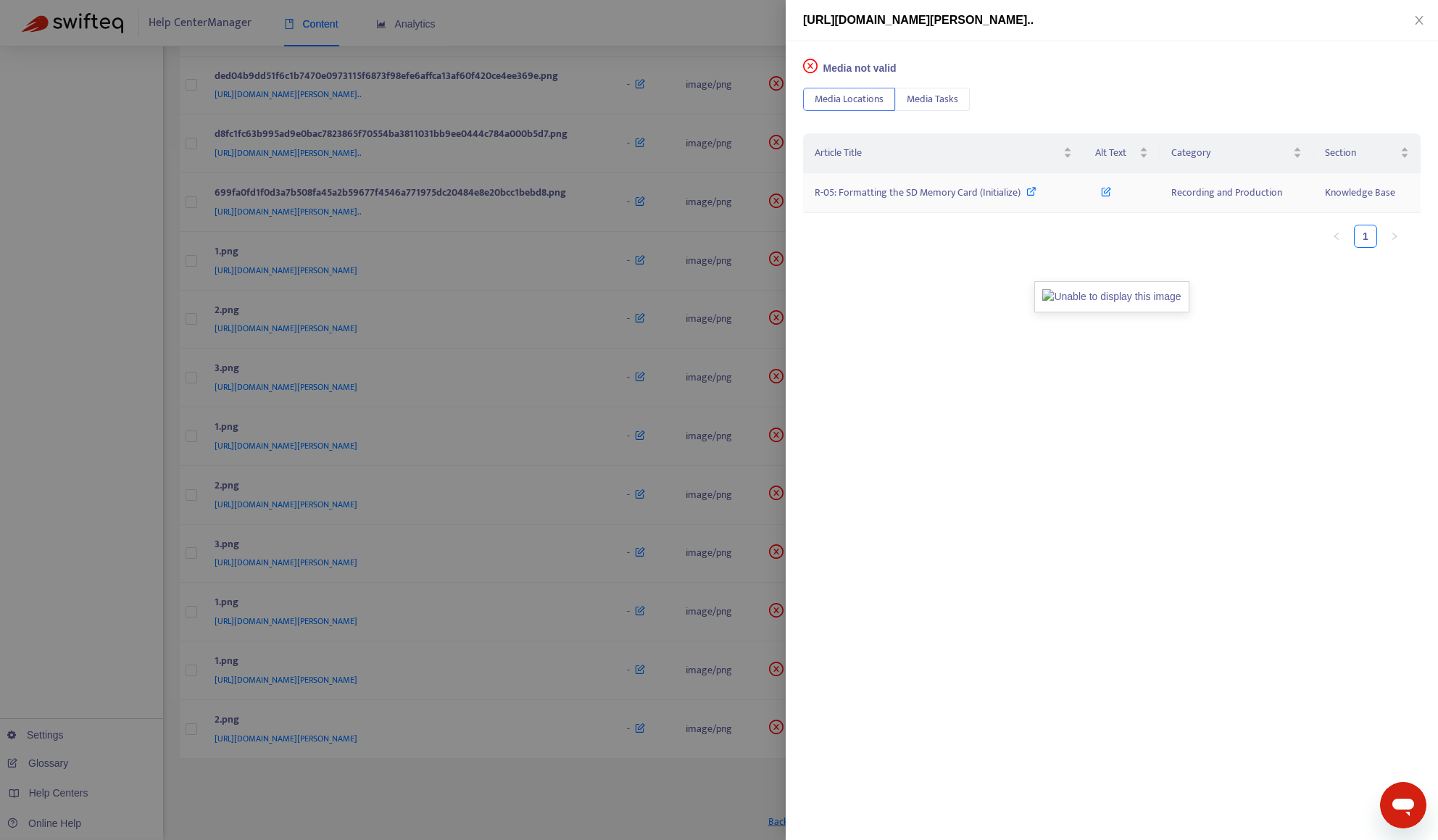
click at [836, 202] on td "R-05: Formatting the SD Memory Card (Initialize)" at bounding box center [943, 193] width 280 height 40
click at [906, 188] on span "R-05: Formatting the SD Memory Card (Initialize)" at bounding box center [917, 192] width 206 height 17
click at [327, 770] on div at bounding box center [719, 420] width 1438 height 840
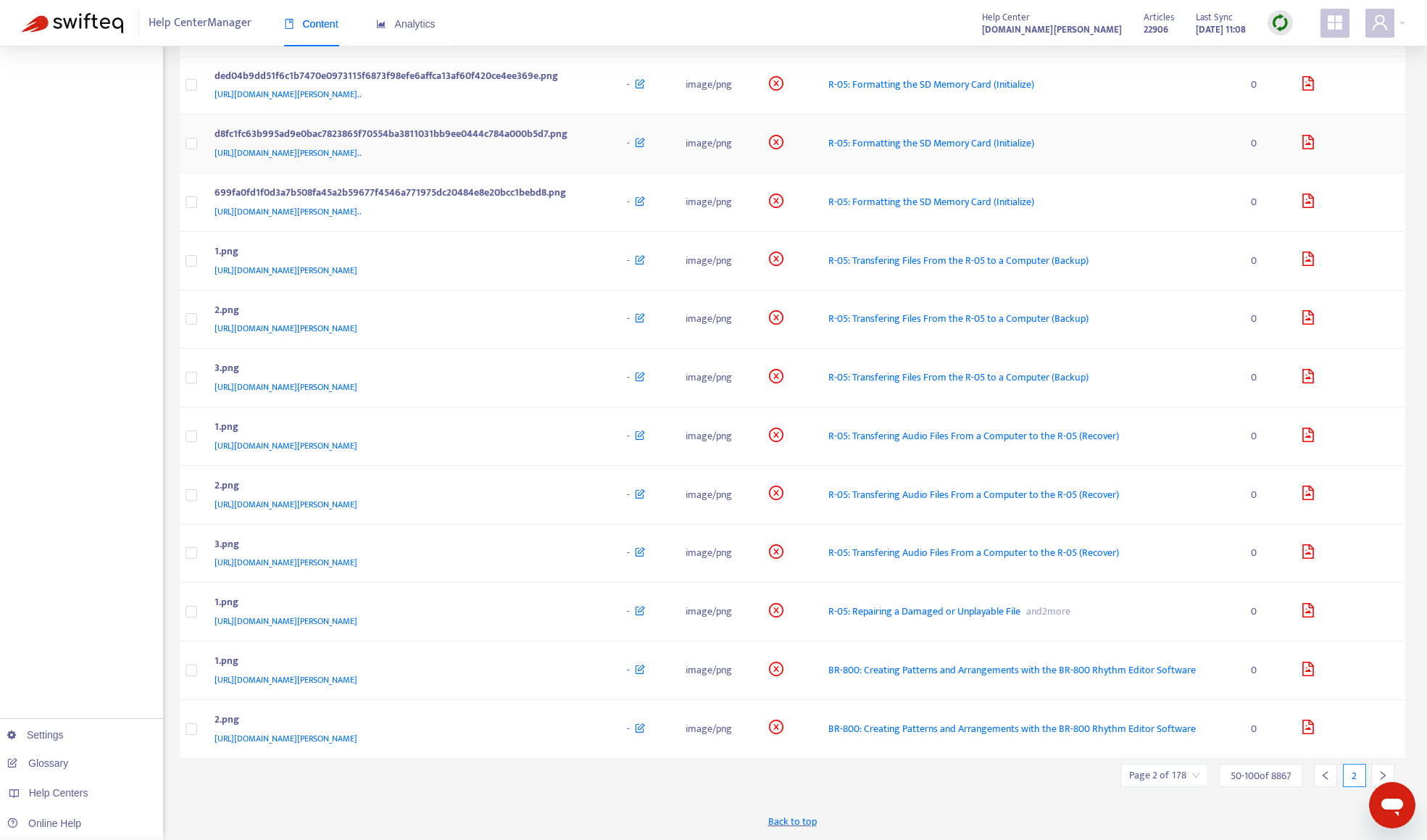
click at [599, 132] on div "d8fc1fc63b995ad9e0bac7823865f70554ba3811031bb9ee0444c784a000b5d7.png" at bounding box center [406, 135] width 384 height 19
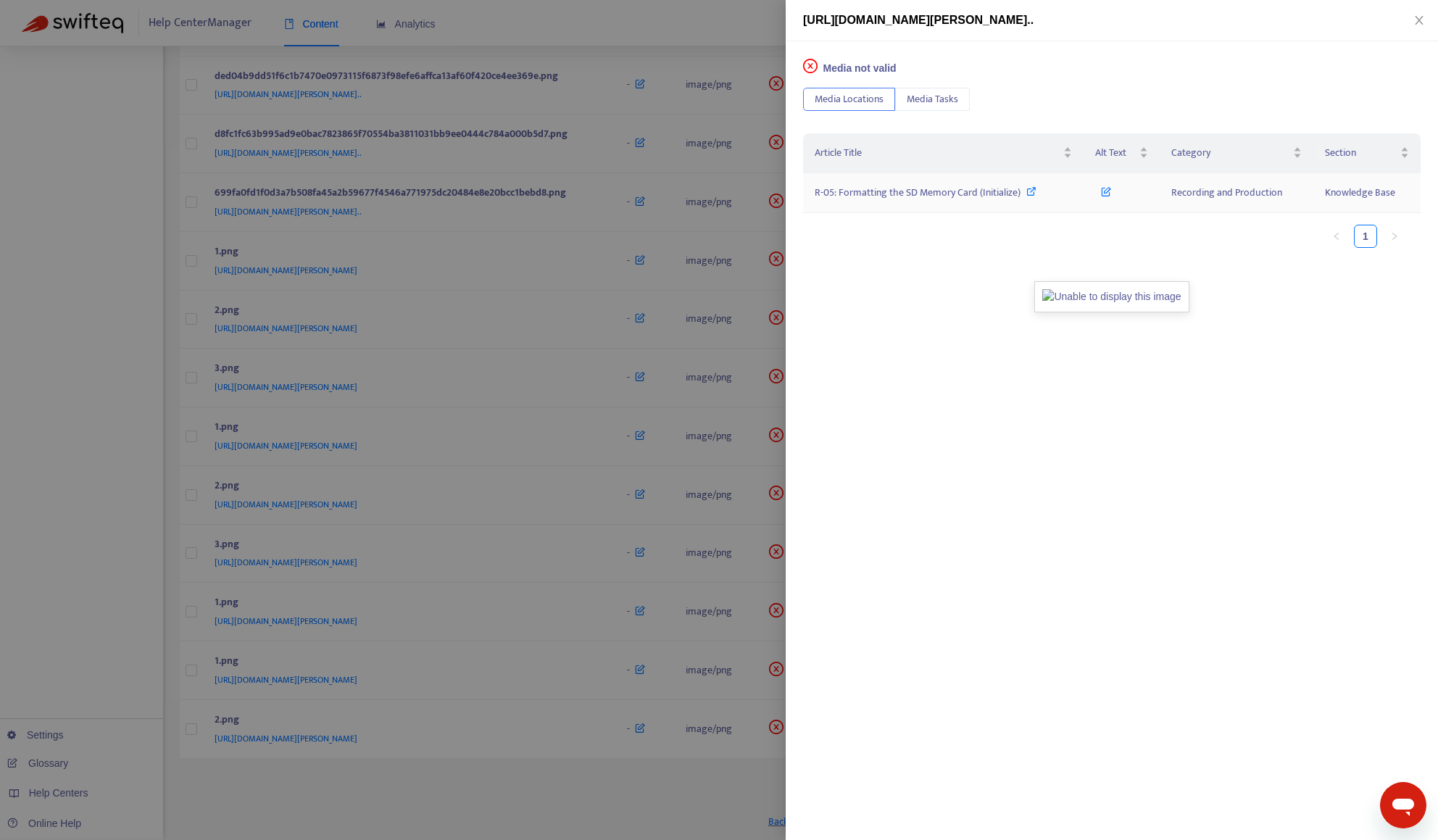
click at [865, 198] on span "R-05: Formatting the SD Memory Card (Initialize)" at bounding box center [917, 192] width 206 height 17
click at [708, 24] on div at bounding box center [719, 420] width 1438 height 840
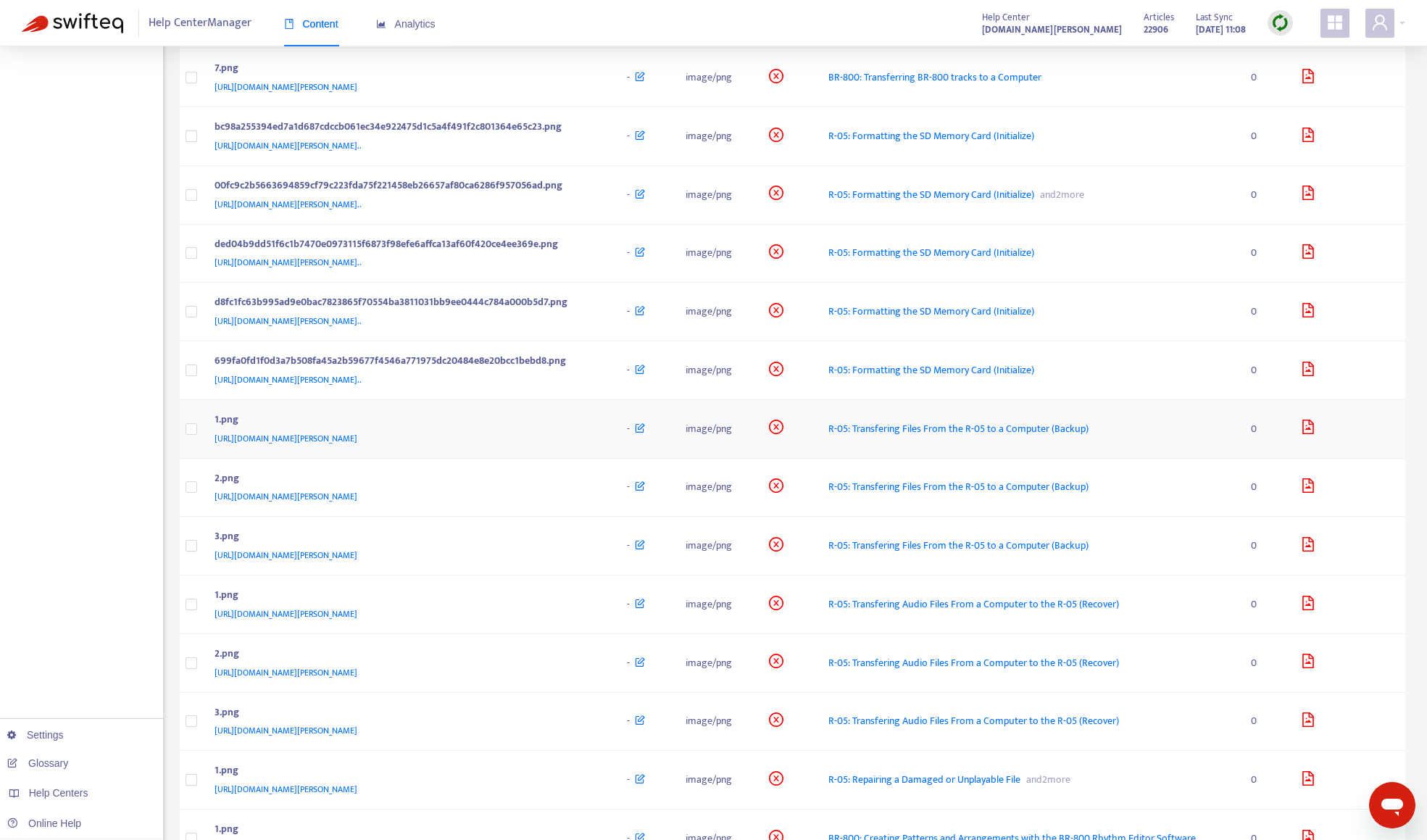
scroll to position [1981, 0]
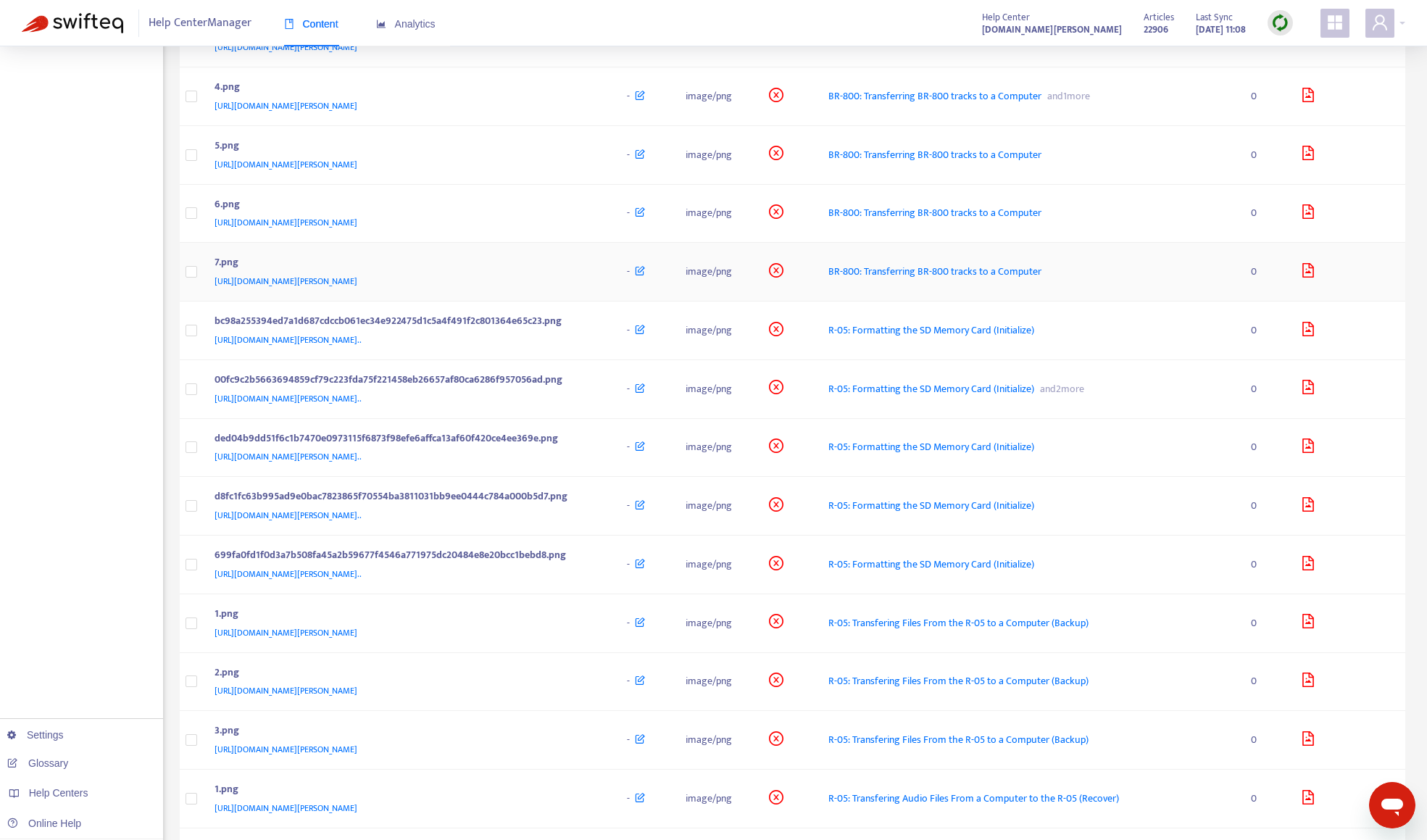
click at [595, 268] on div "7.png" at bounding box center [406, 264] width 384 height 19
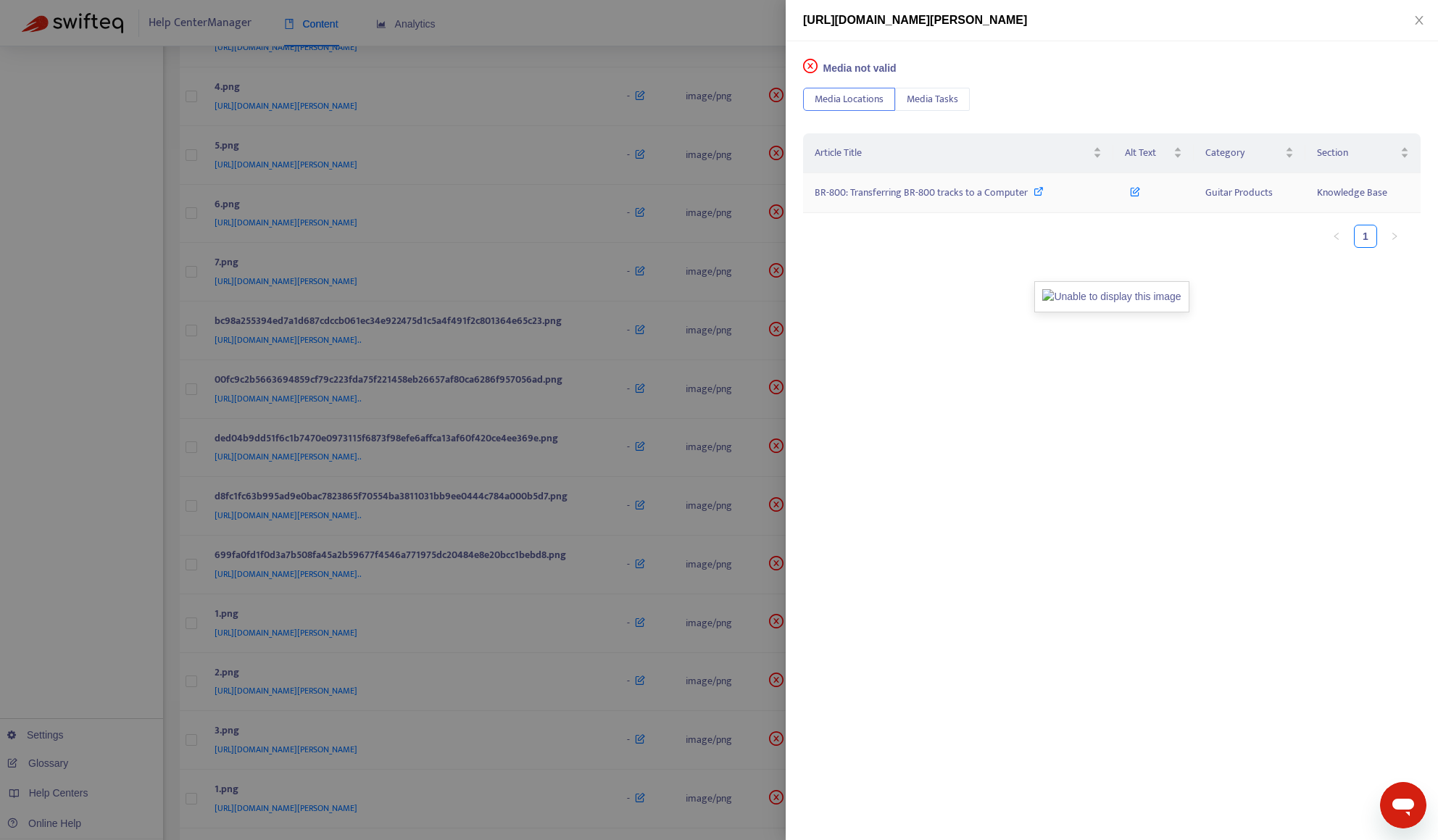
click at [889, 190] on span "BR-800: Transferring BR-800 tracks to a Computer" at bounding box center [921, 192] width 213 height 17
click at [75, 396] on div at bounding box center [719, 420] width 1438 height 840
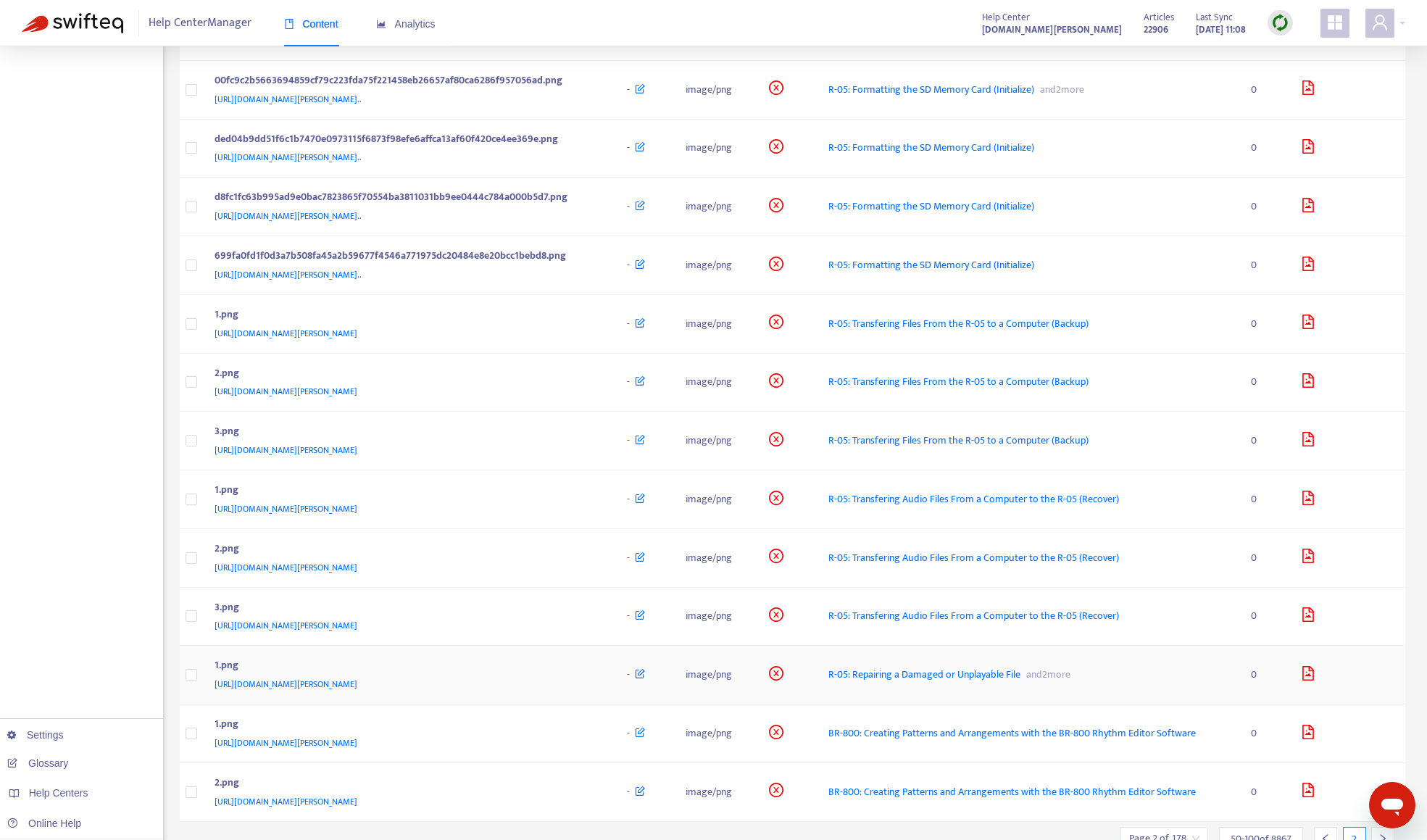
scroll to position [2343, 0]
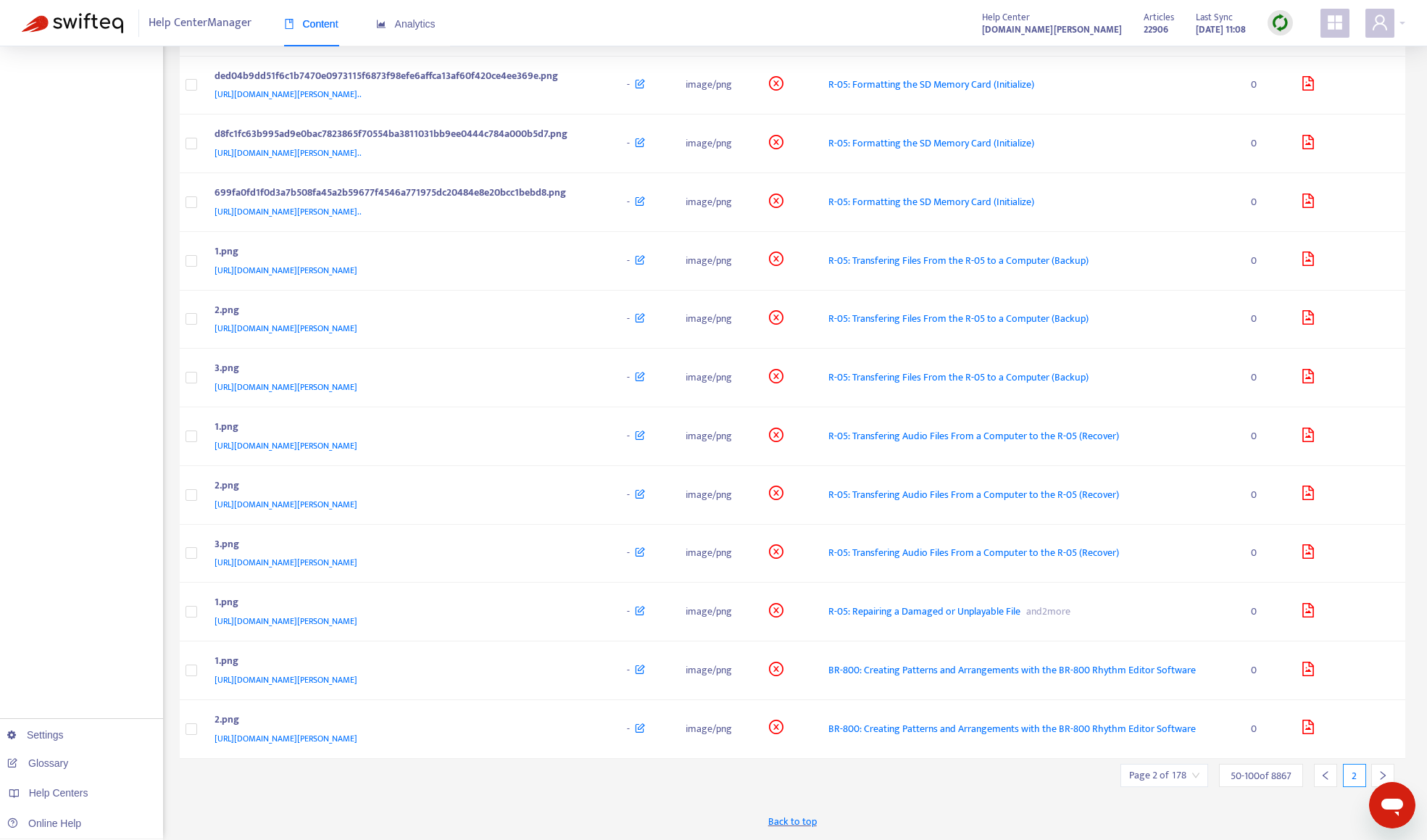
click at [1382, 770] on icon "right" at bounding box center [1382, 775] width 10 height 10
